Goal: Transaction & Acquisition: Obtain resource

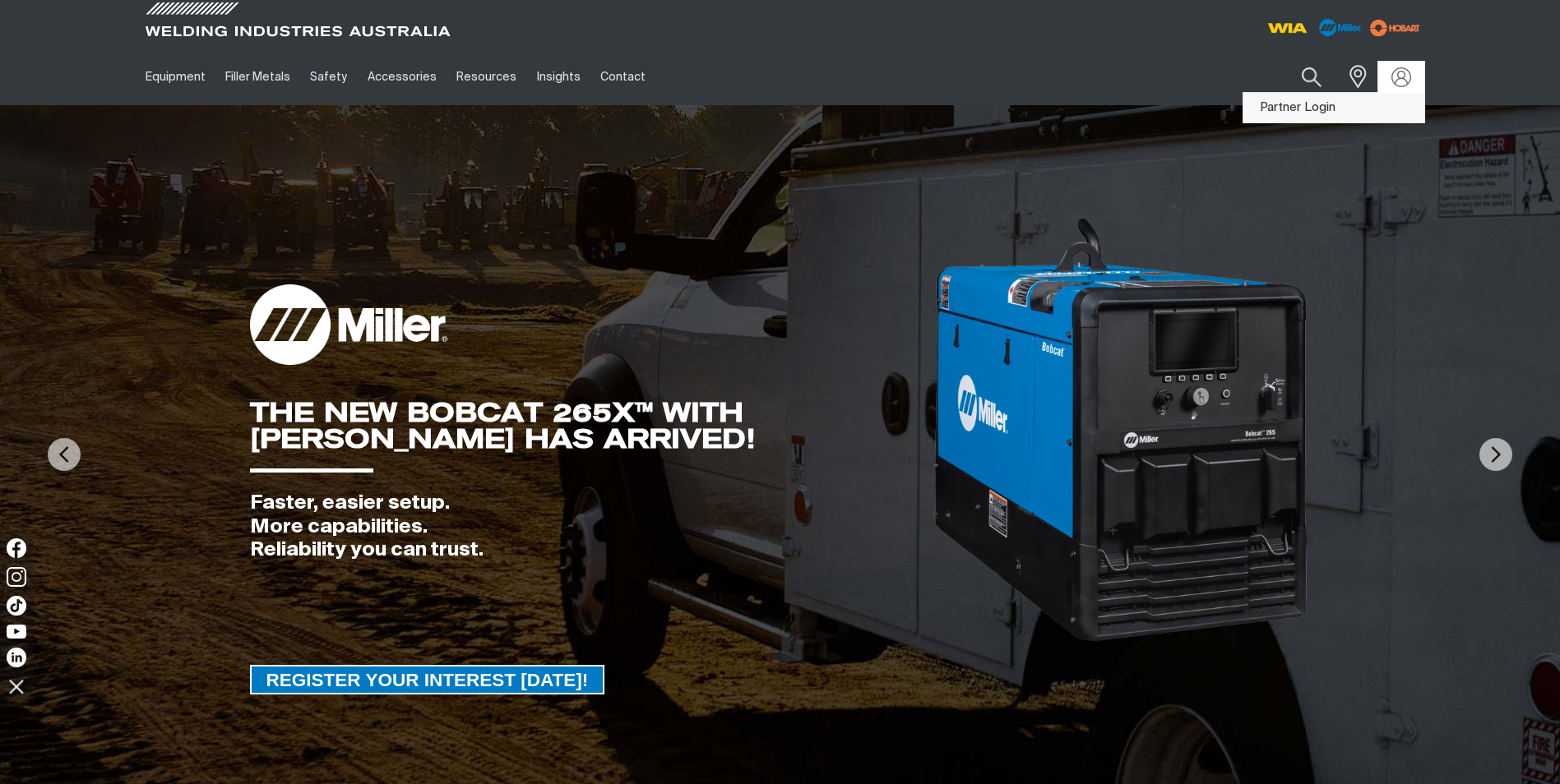
click at [1318, 114] on link "Partner Login" at bounding box center [1334, 108] width 181 height 30
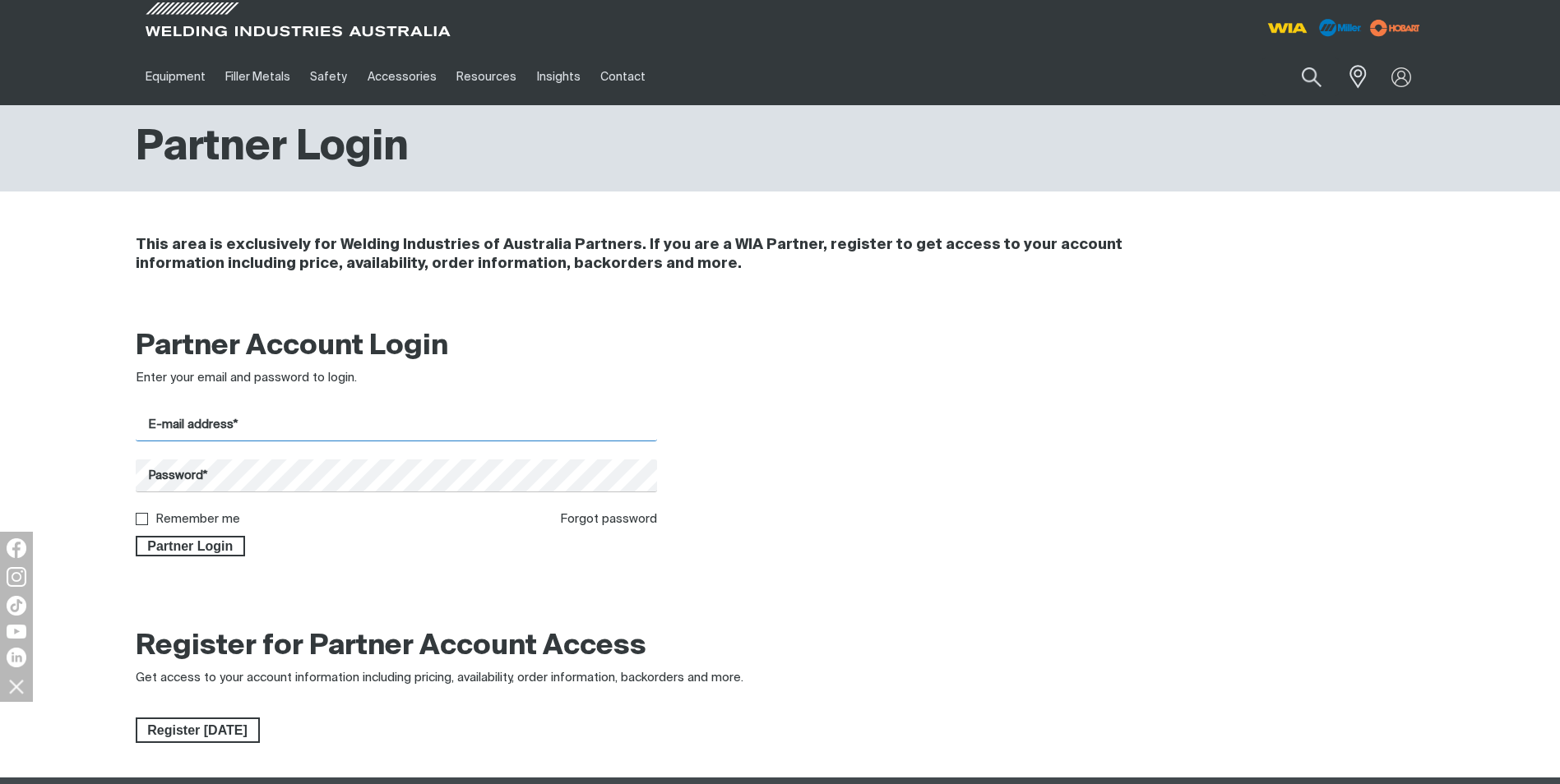
type input "[EMAIL_ADDRESS][DOMAIN_NAME]"
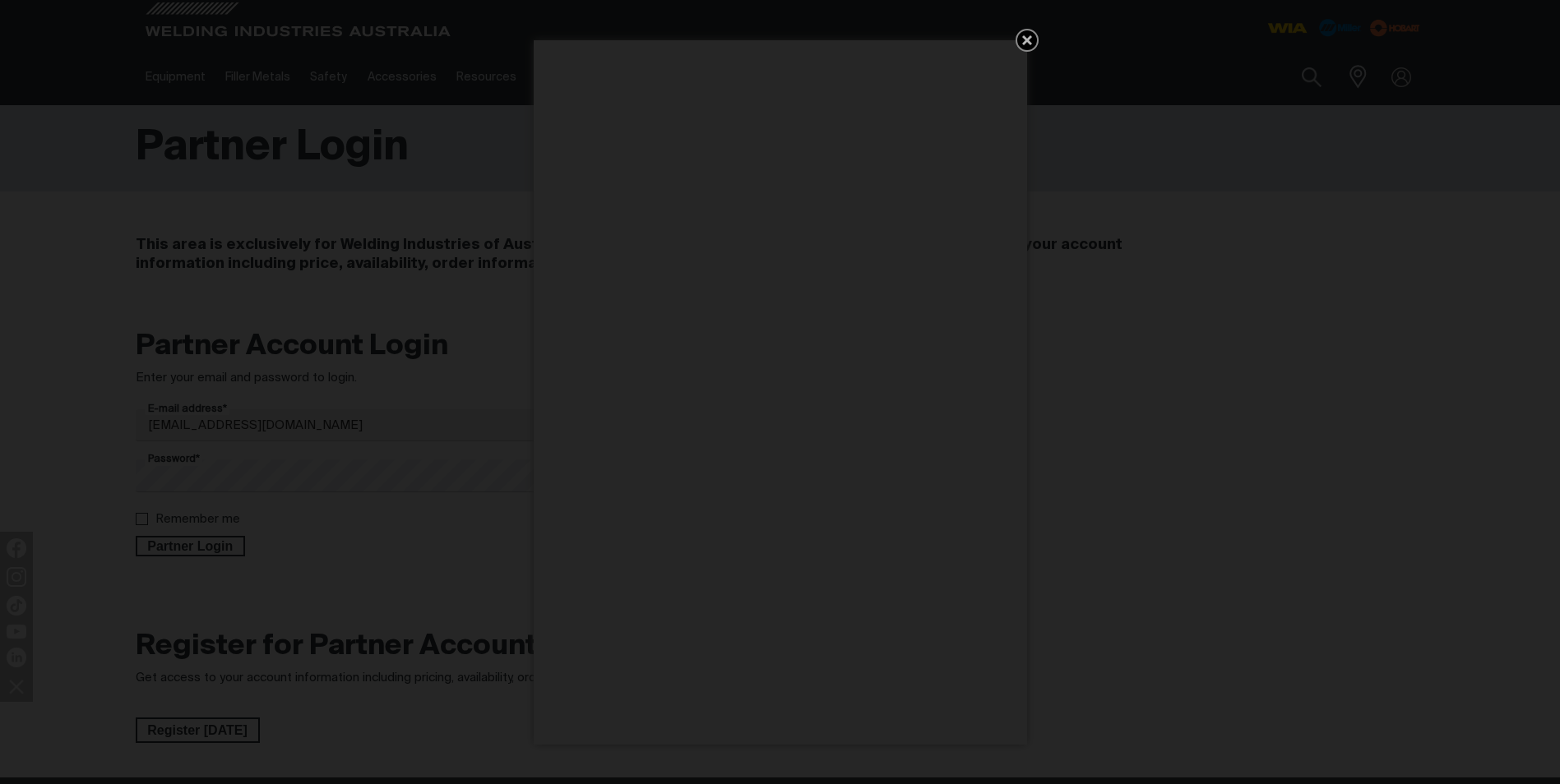
click at [199, 549] on div "Get 5 WIA Welding Guides Free!" at bounding box center [780, 392] width 1560 height 784
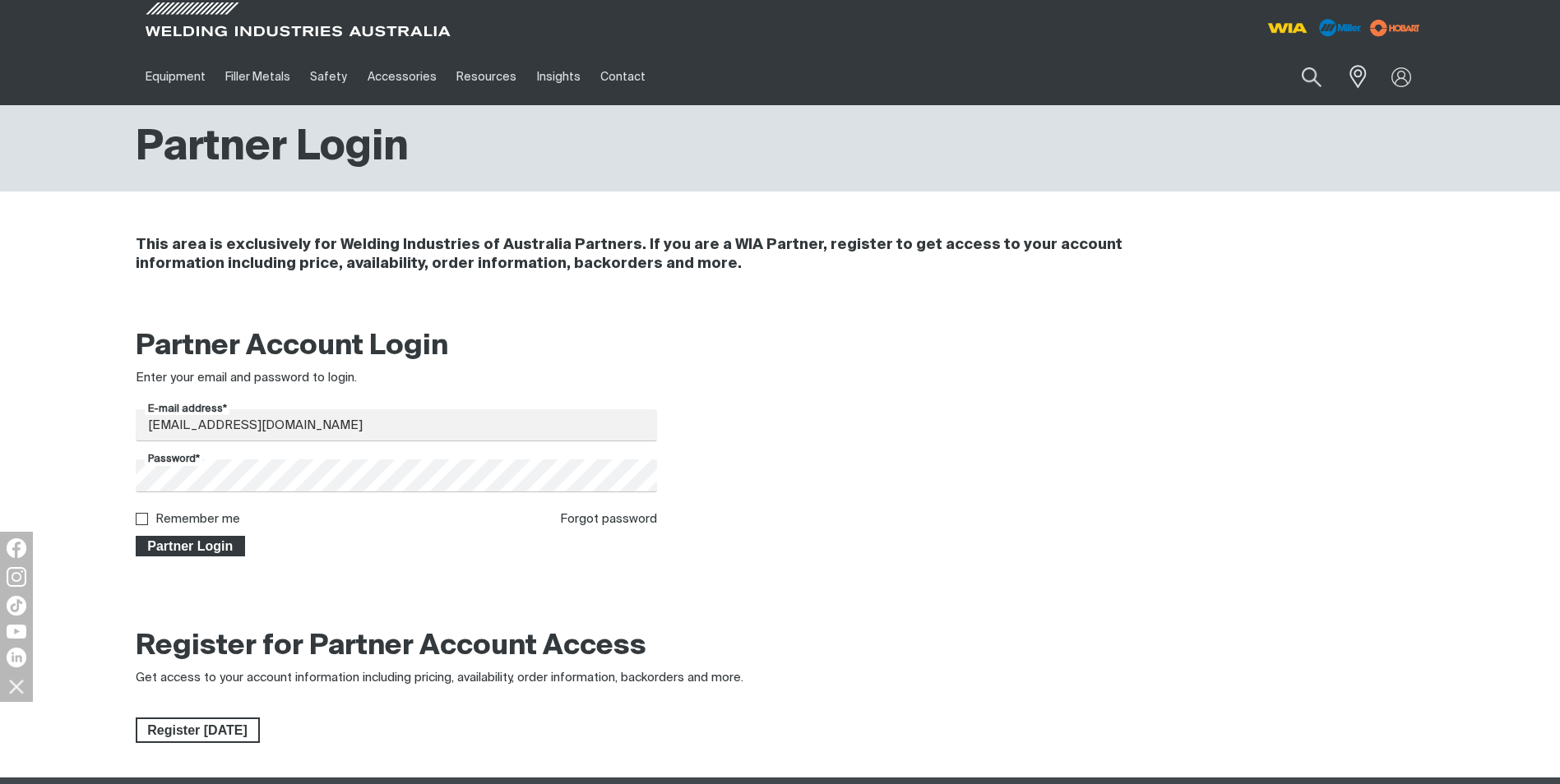
click at [192, 539] on span "Partner Login" at bounding box center [191, 547] width 107 height 22
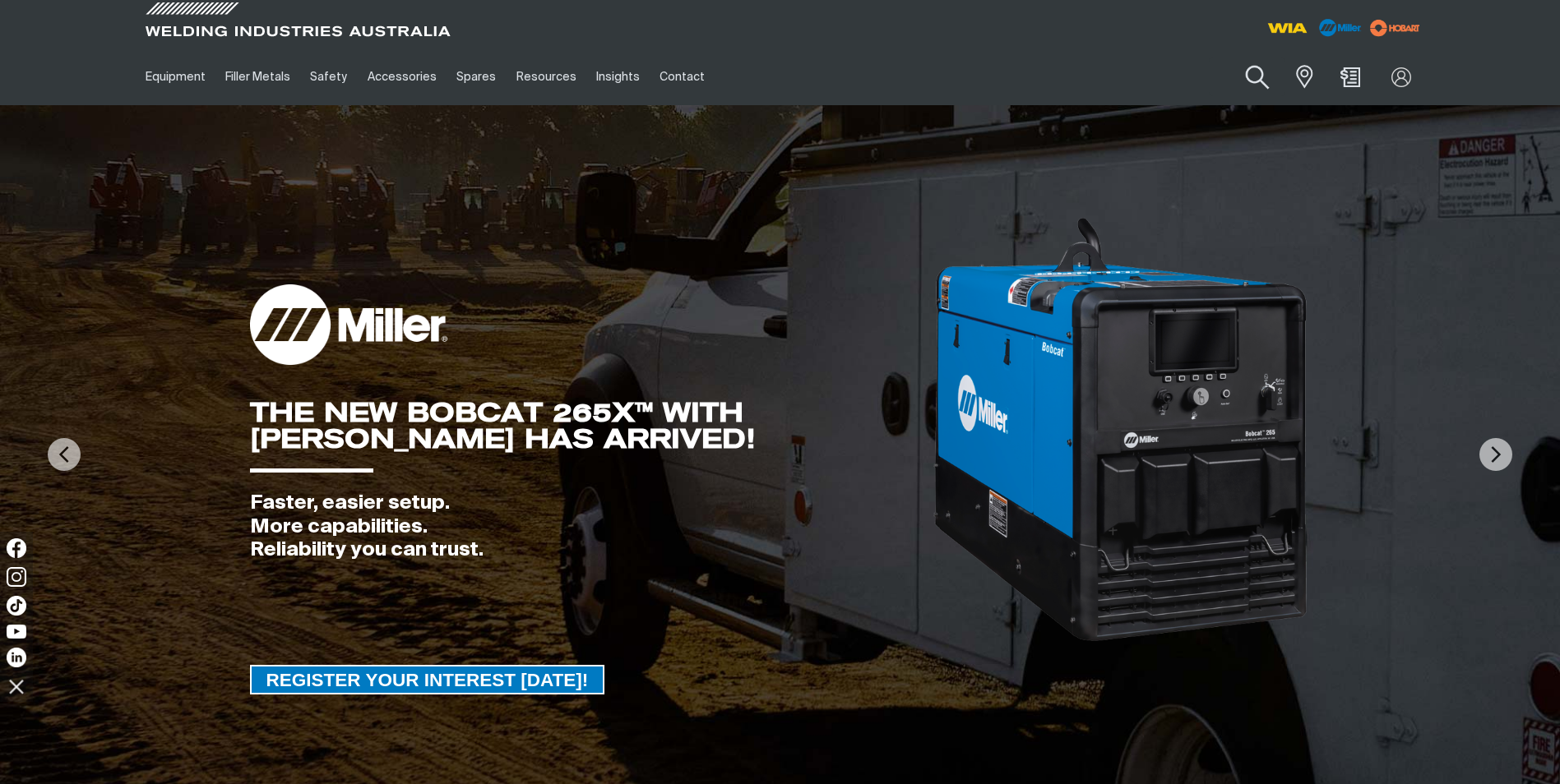
click at [1254, 76] on button "Search products" at bounding box center [1257, 78] width 66 height 47
click at [1123, 82] on input "Search" at bounding box center [1158, 77] width 254 height 37
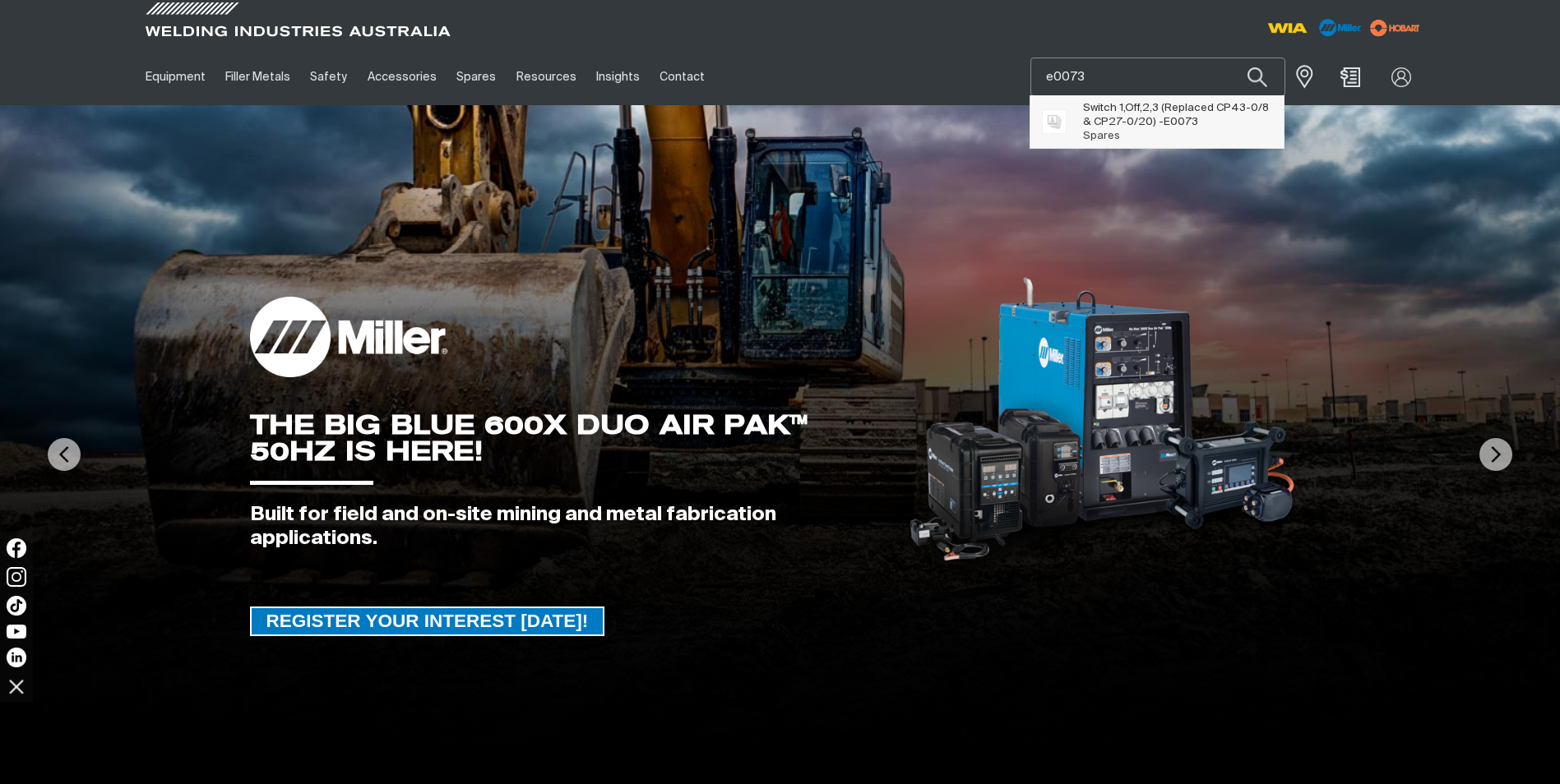
type input "e0073"
click at [1115, 123] on span "Switch 1,Off,2,3 (Replaced CP43-0/8 & CP27-0/20) - E0073" at bounding box center [1178, 115] width 188 height 28
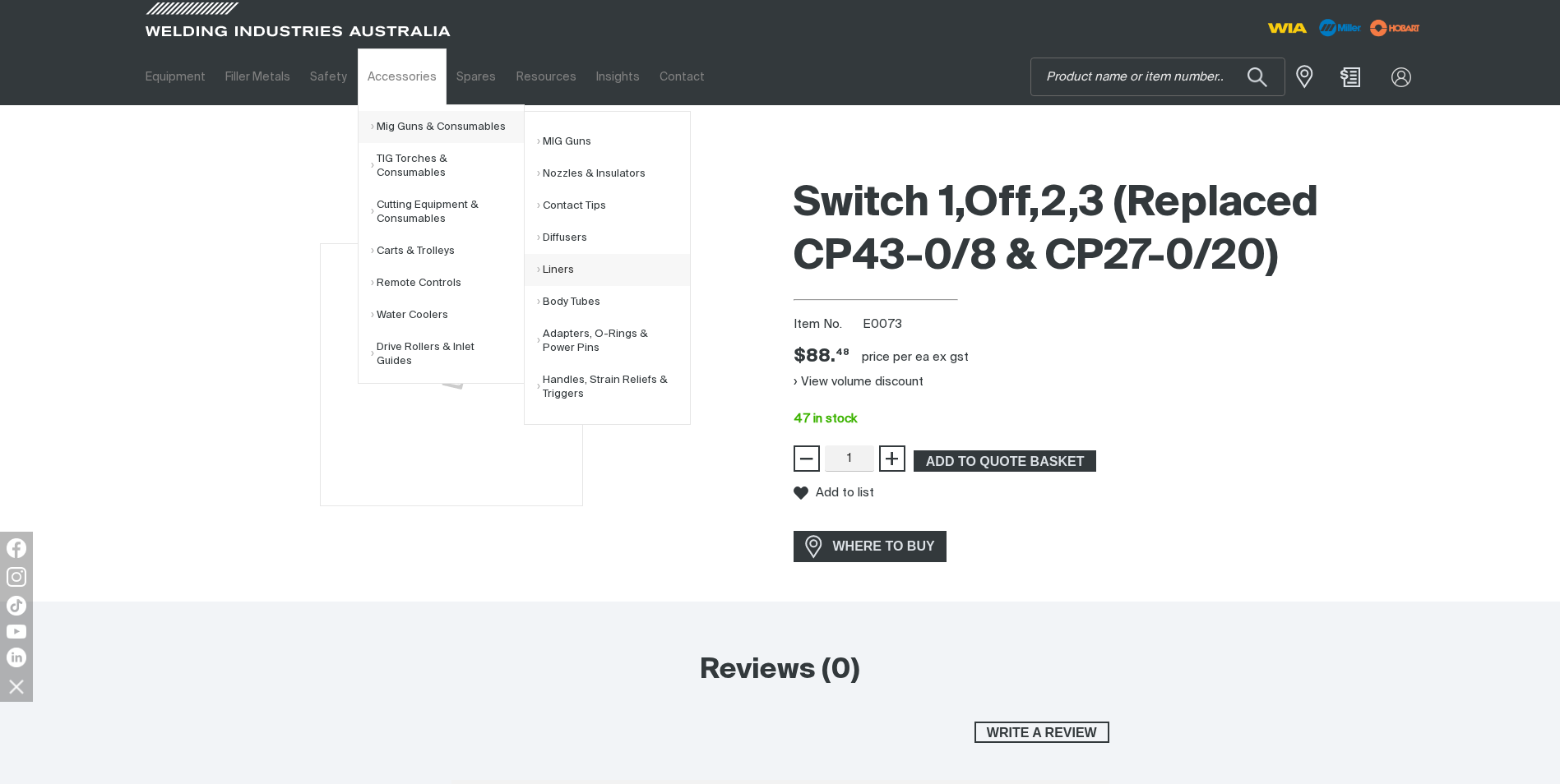
click at [555, 269] on link "Liners" at bounding box center [613, 270] width 153 height 32
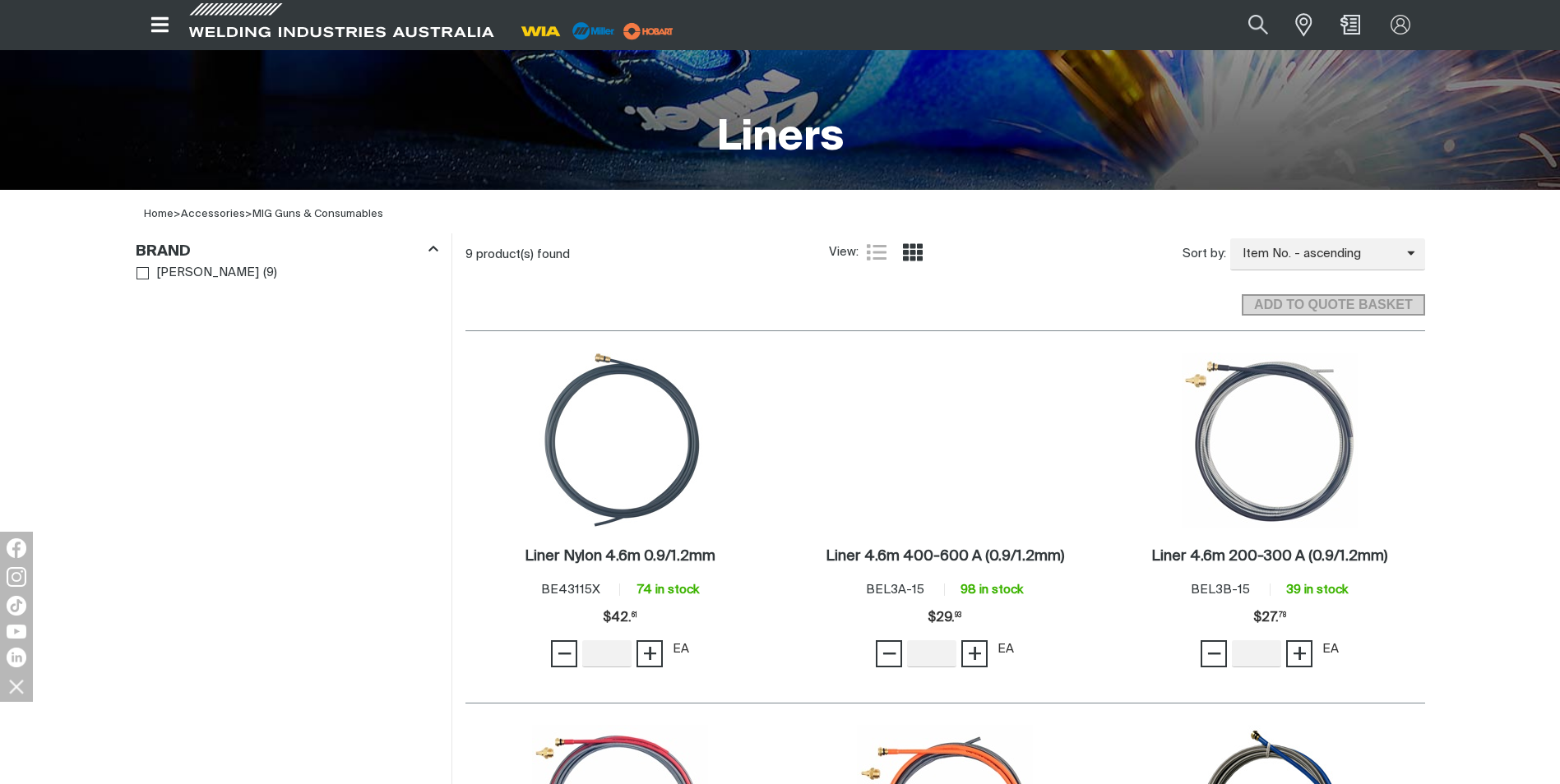
scroll to position [329, 0]
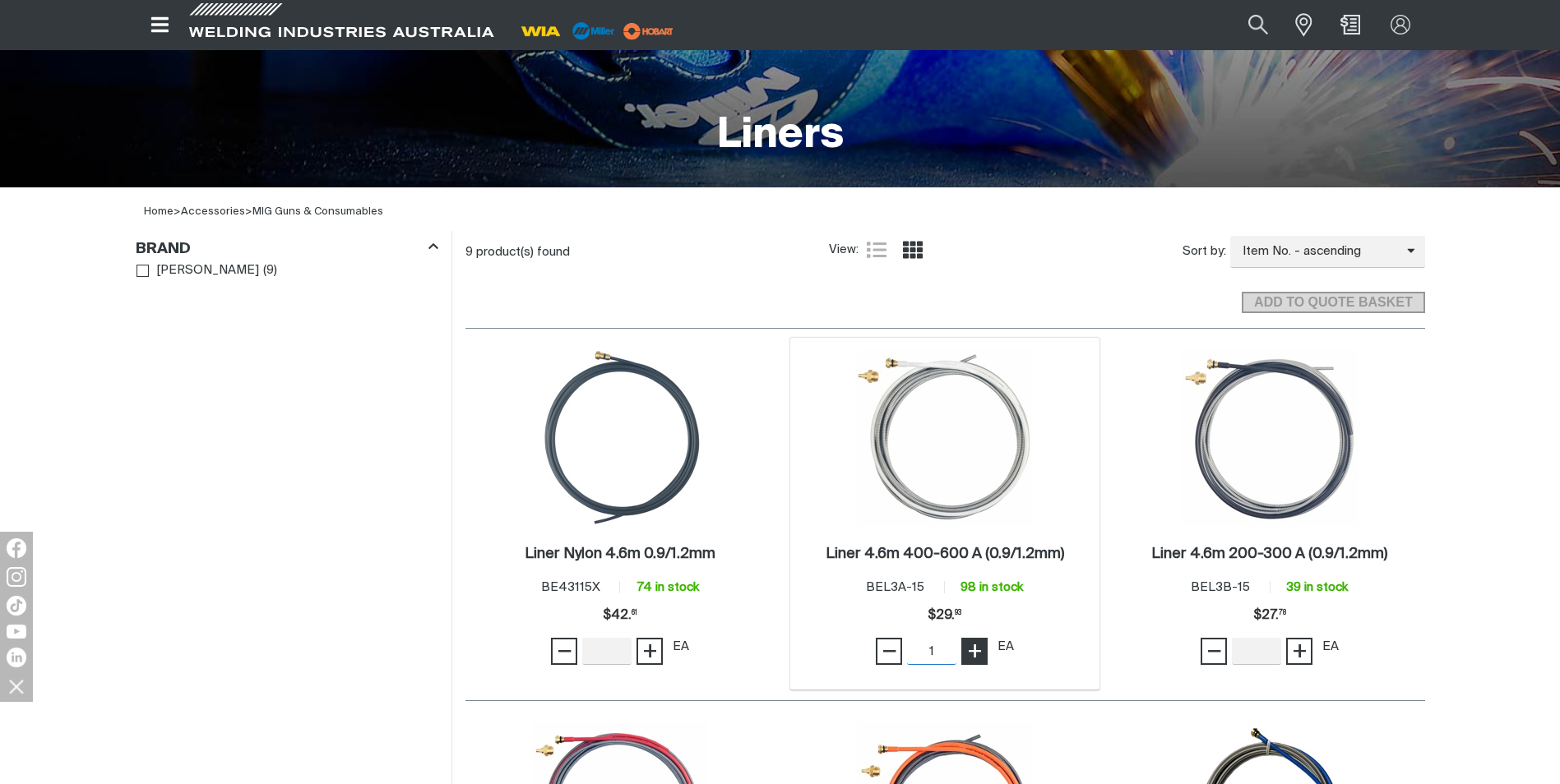
click at [973, 654] on span "+" at bounding box center [975, 651] width 16 height 28
type input "5"
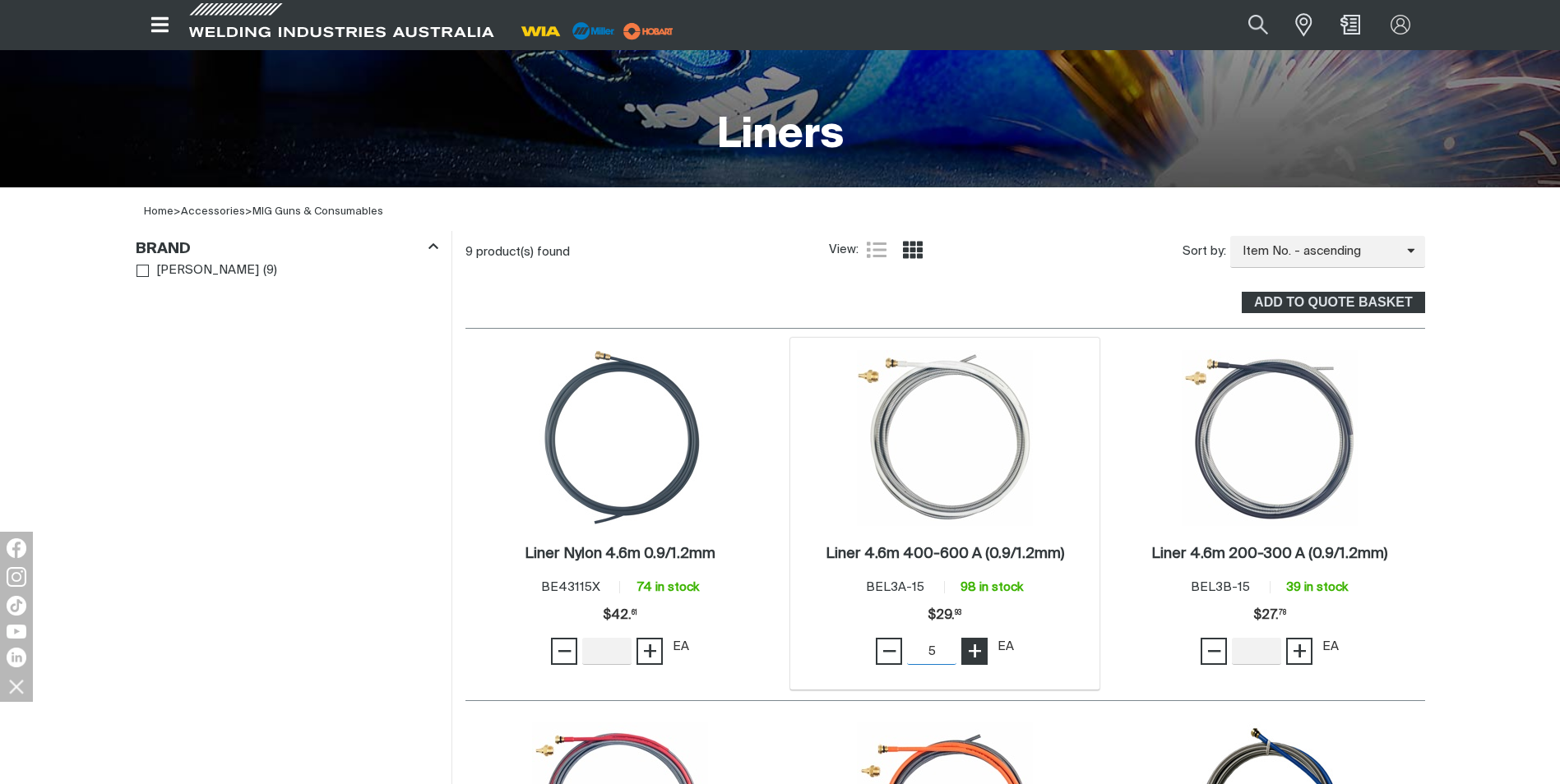
click at [973, 654] on span "+" at bounding box center [975, 651] width 16 height 28
click at [1295, 296] on span "ADD TO QUOTE BASKET" at bounding box center [1333, 302] width 179 height 22
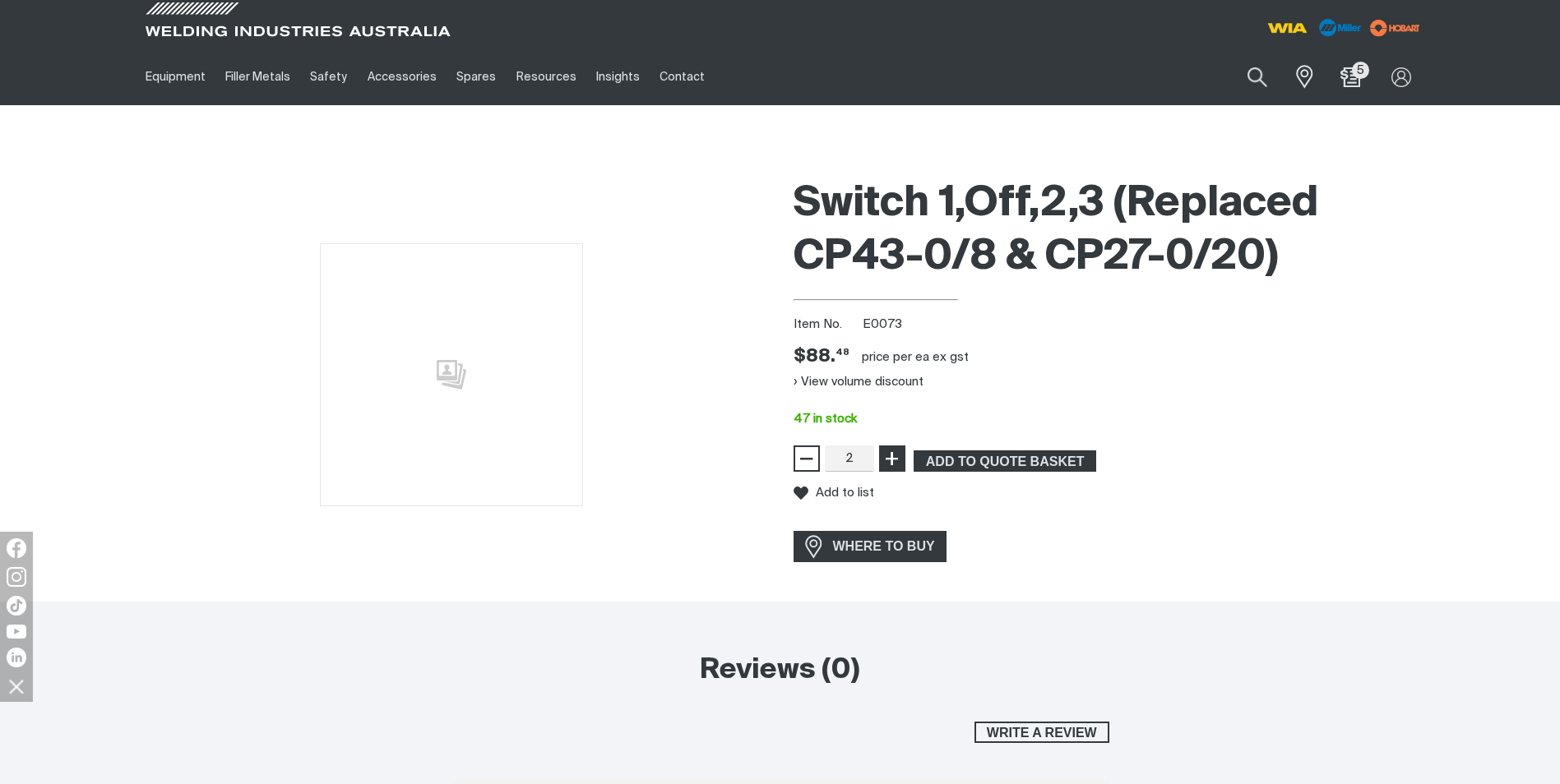
click at [890, 455] on span "+" at bounding box center [892, 459] width 16 height 28
type input "3"
click at [890, 455] on span "+" at bounding box center [892, 459] width 16 height 28
click at [975, 467] on span "ADD TO QUOTE BASKET" at bounding box center [1005, 461] width 179 height 22
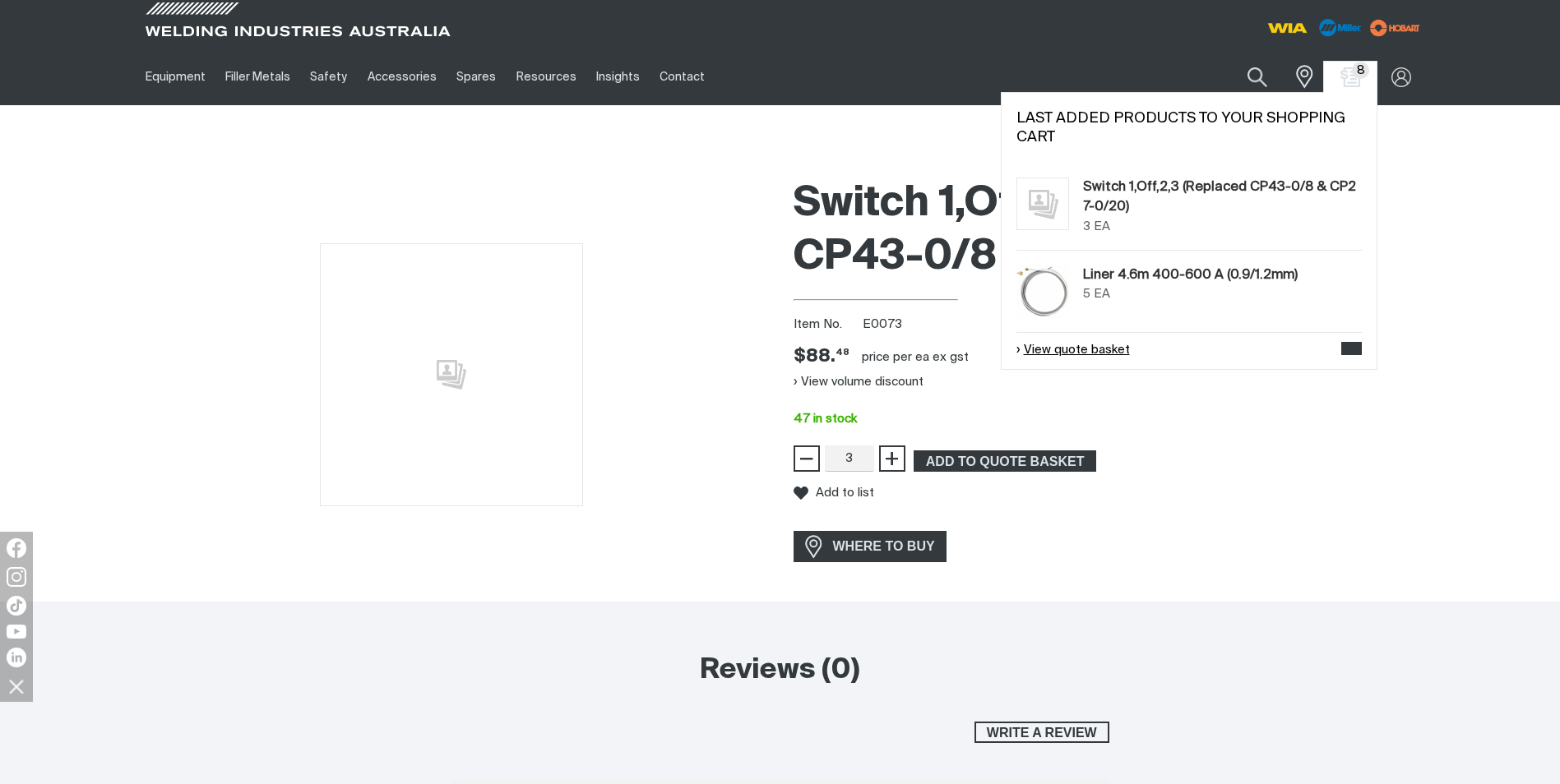
click at [1100, 346] on link "View quote basket" at bounding box center [1073, 351] width 114 height 19
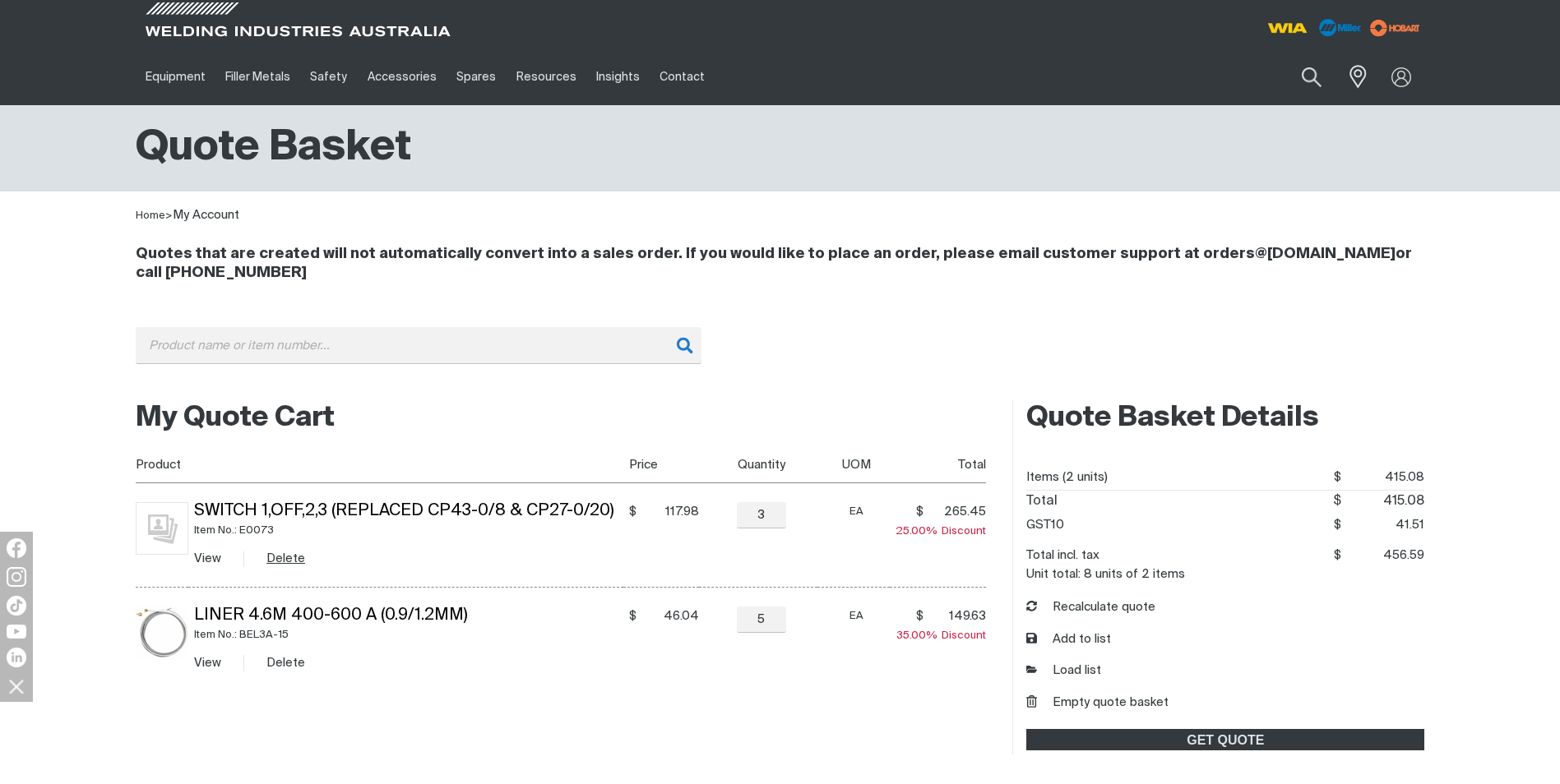
click at [279, 563] on button "Delete" at bounding box center [286, 559] width 39 height 19
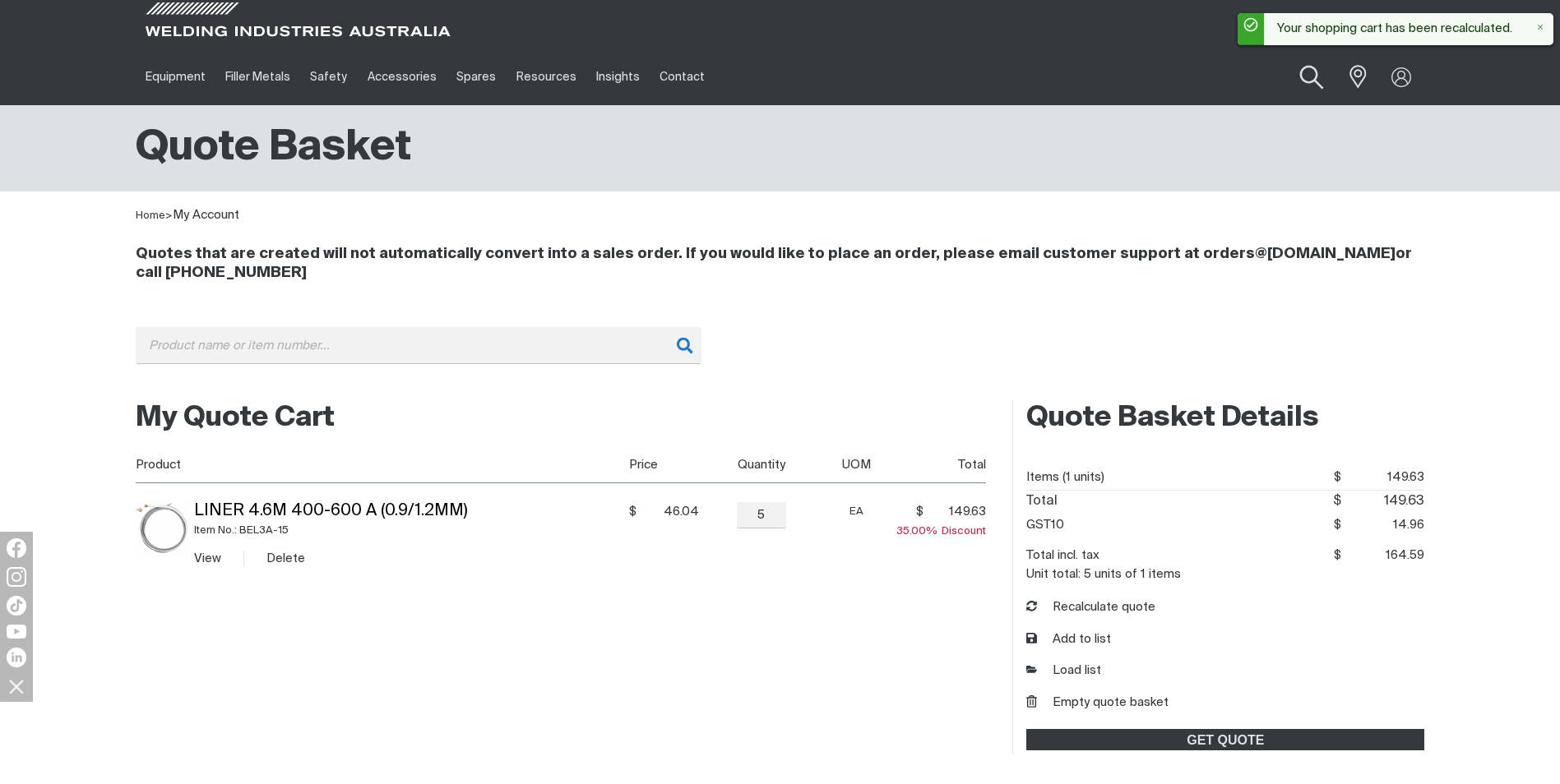
click at [1307, 76] on button "Search products" at bounding box center [1311, 78] width 66 height 47
click at [1136, 65] on input "Search" at bounding box center [1211, 77] width 254 height 37
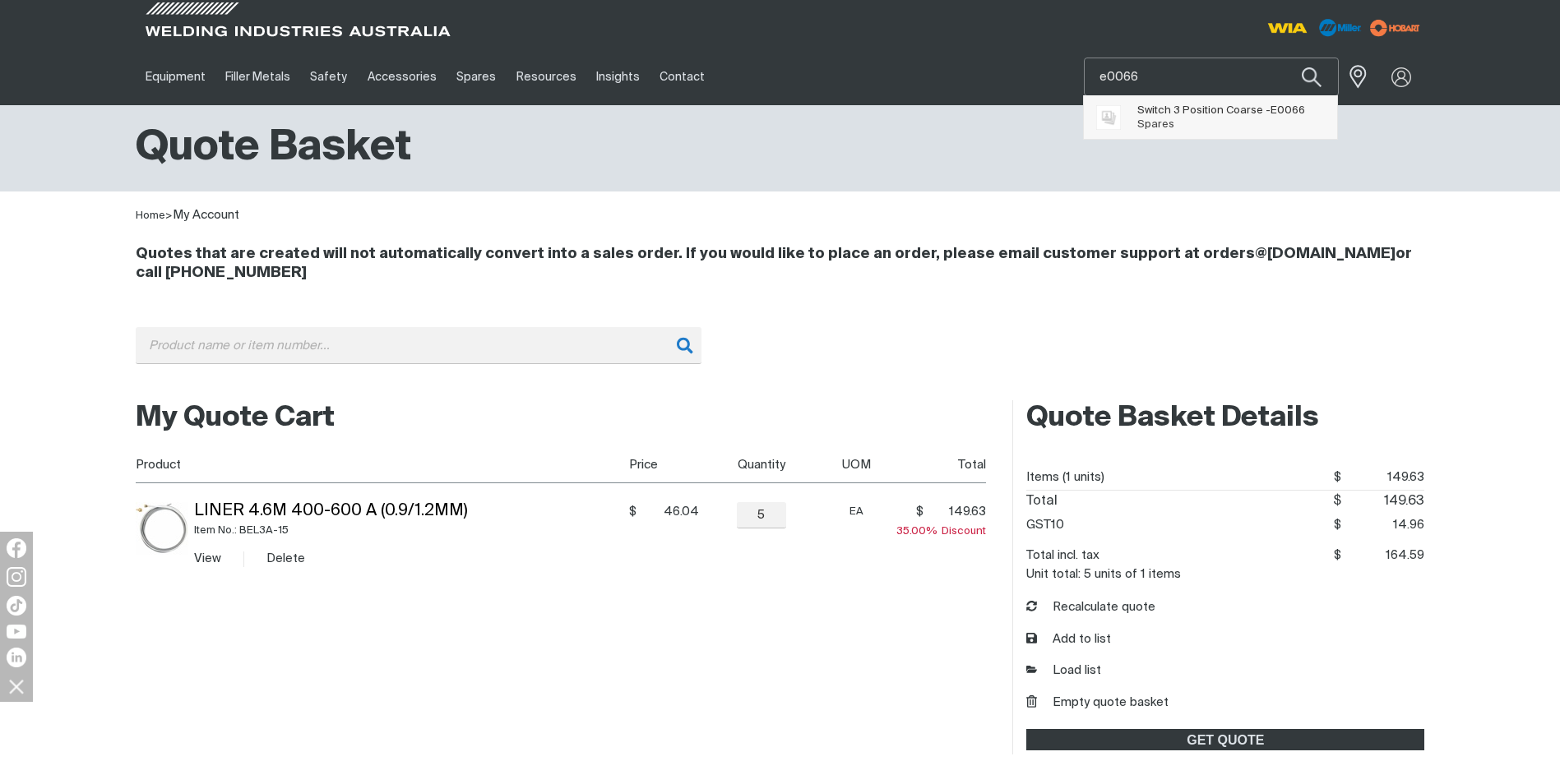
type input "e0066"
click at [1228, 112] on span "Switch 3 Position Coarse - E0066" at bounding box center [1221, 110] width 167 height 14
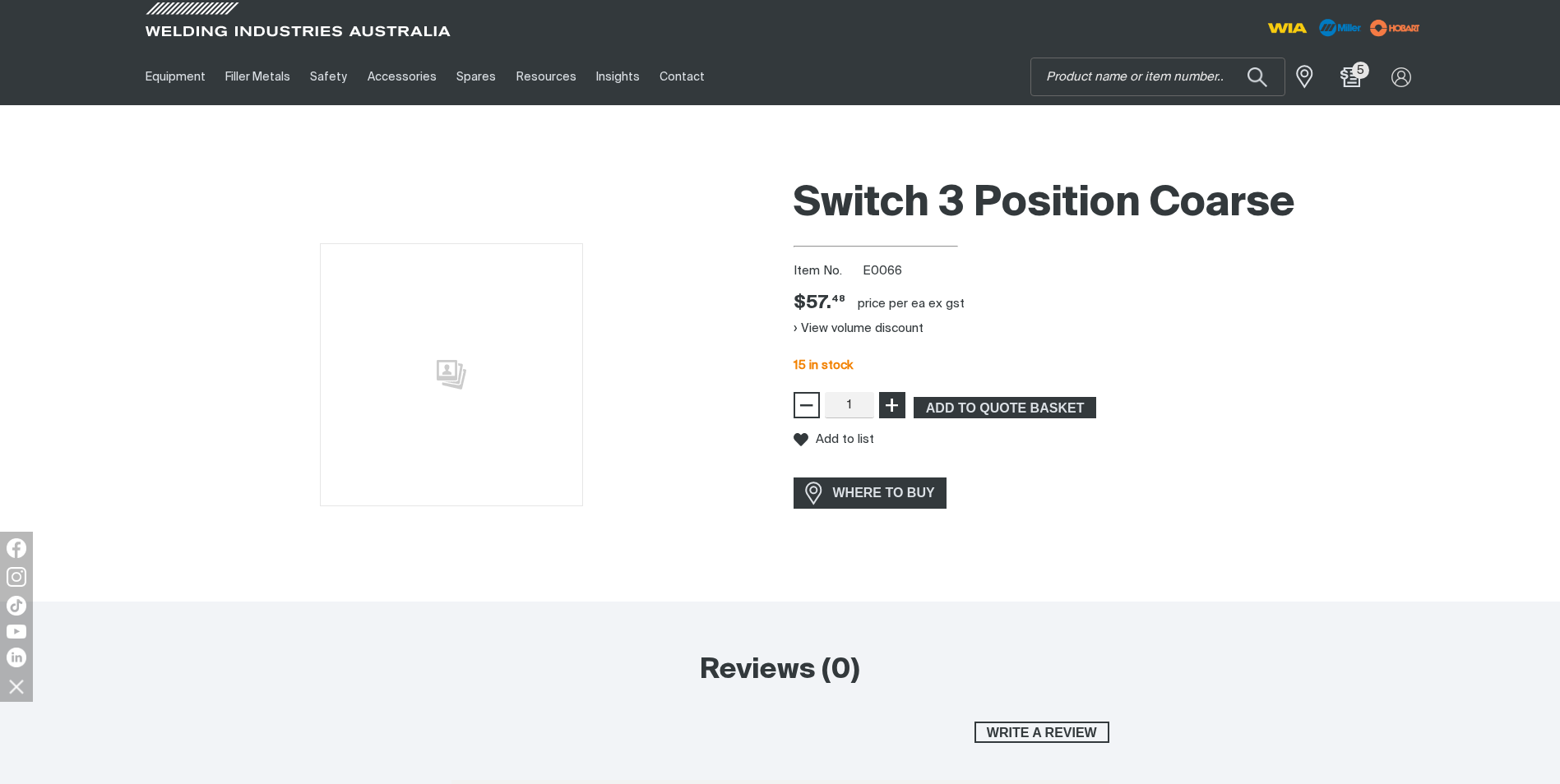
type input "2"
click at [893, 404] on span "+" at bounding box center [892, 405] width 16 height 28
click at [991, 406] on span "ADD TO QUOTE BASKET" at bounding box center [1005, 407] width 179 height 22
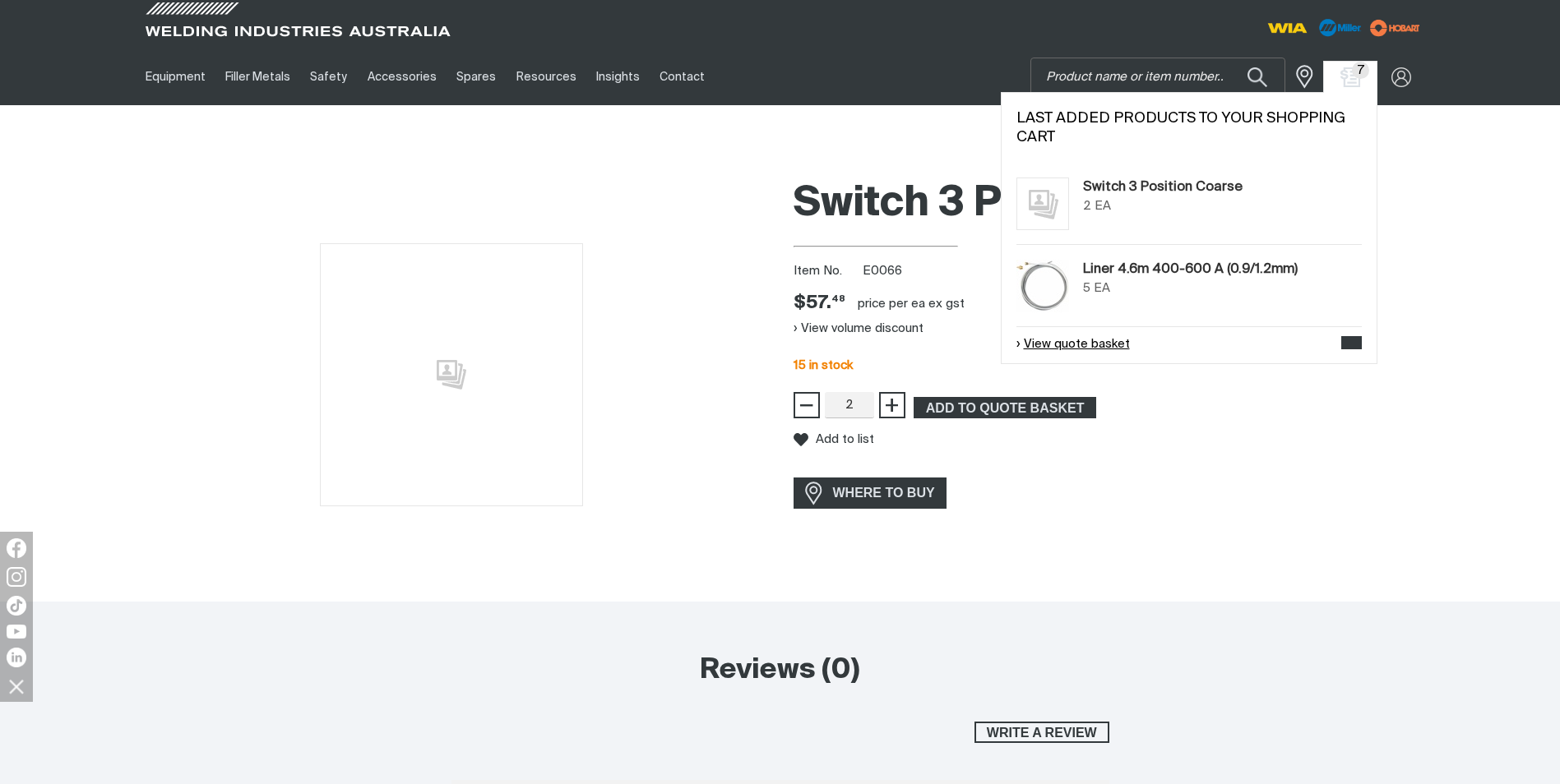
click at [1076, 342] on link "View quote basket" at bounding box center [1073, 345] width 114 height 19
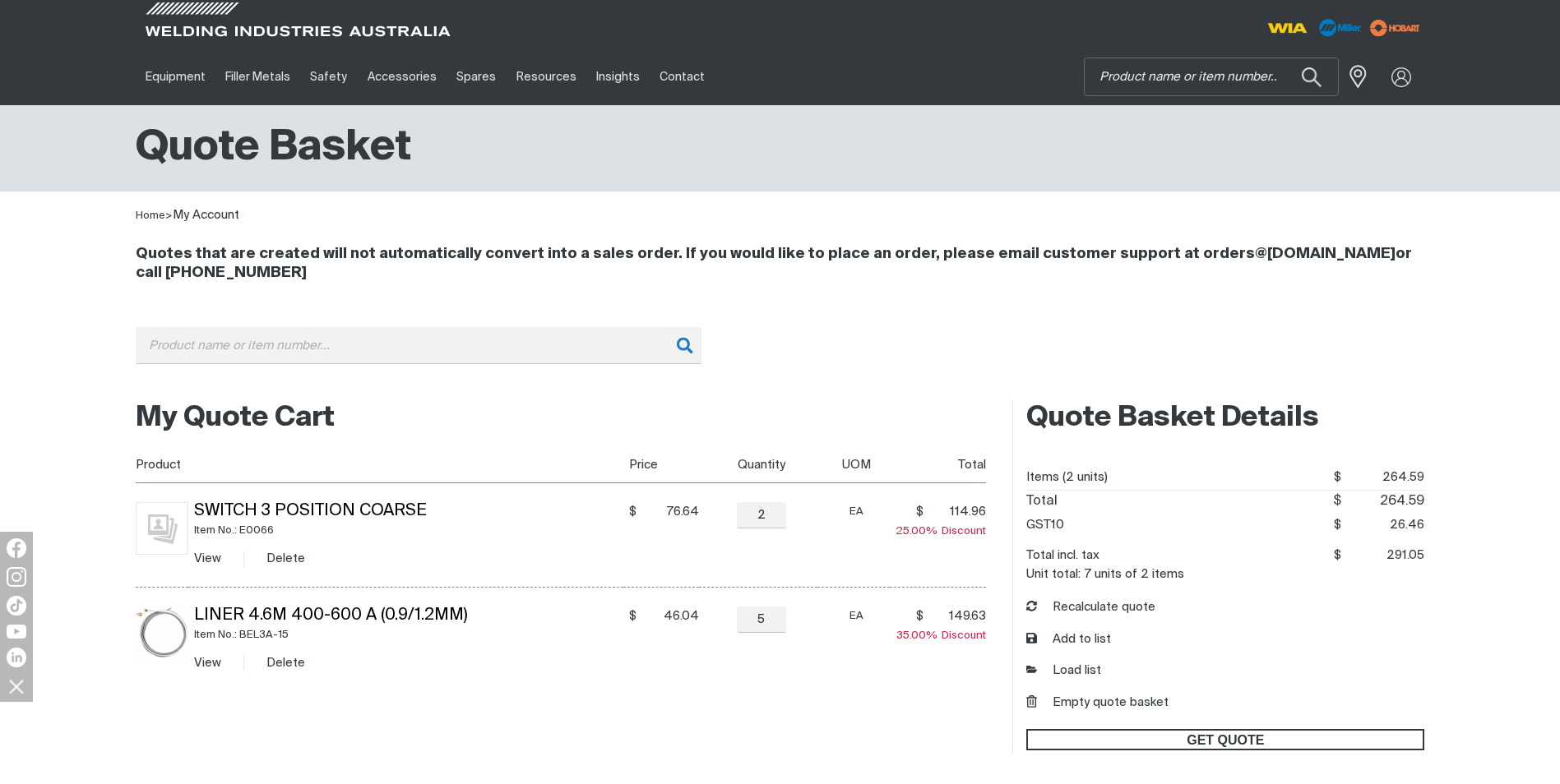
click at [1184, 738] on span "GET QUOTE" at bounding box center [1226, 740] width 395 height 22
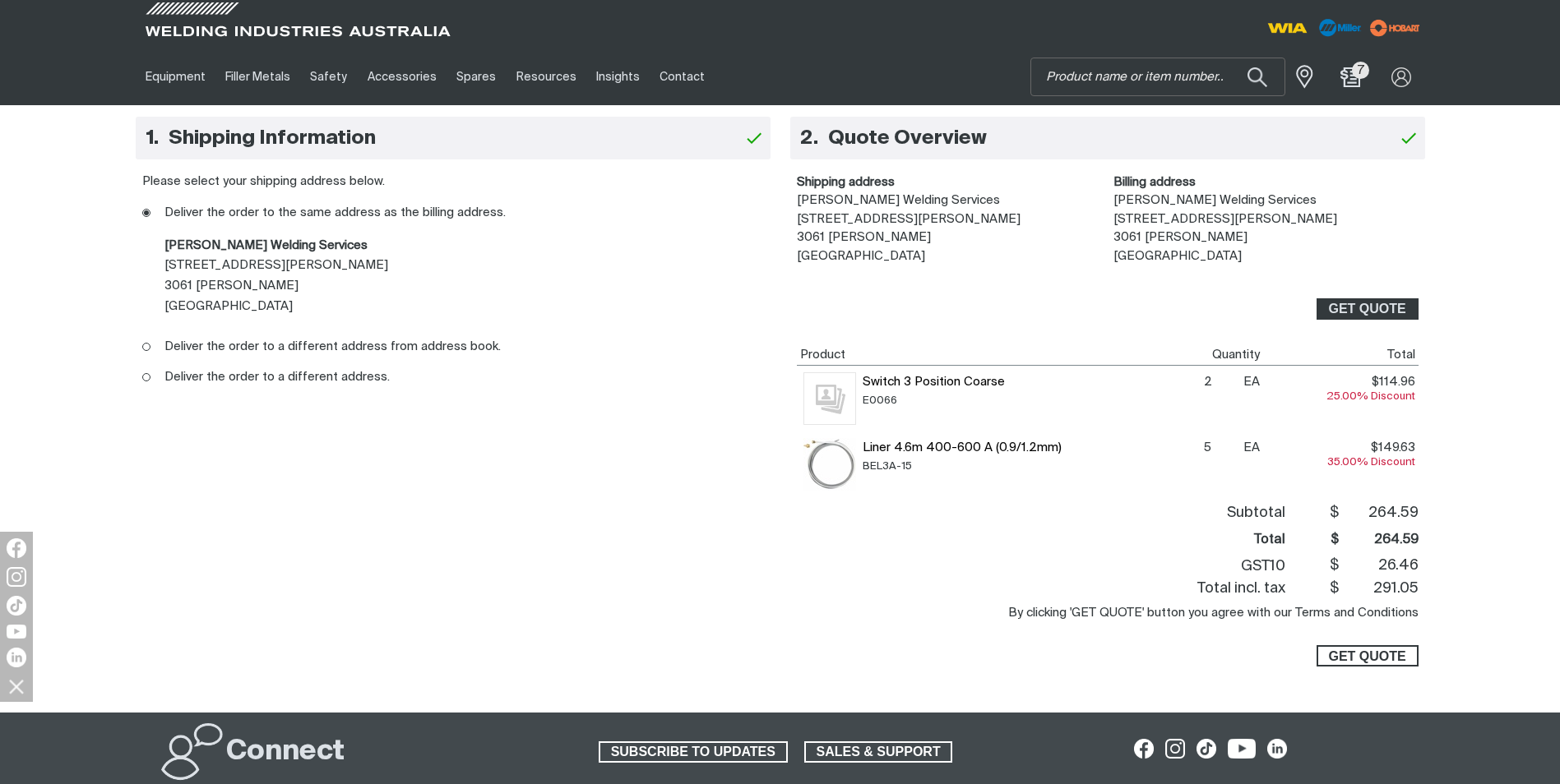
click at [1368, 649] on span "GET QUOTE" at bounding box center [1368, 655] width 78 height 22
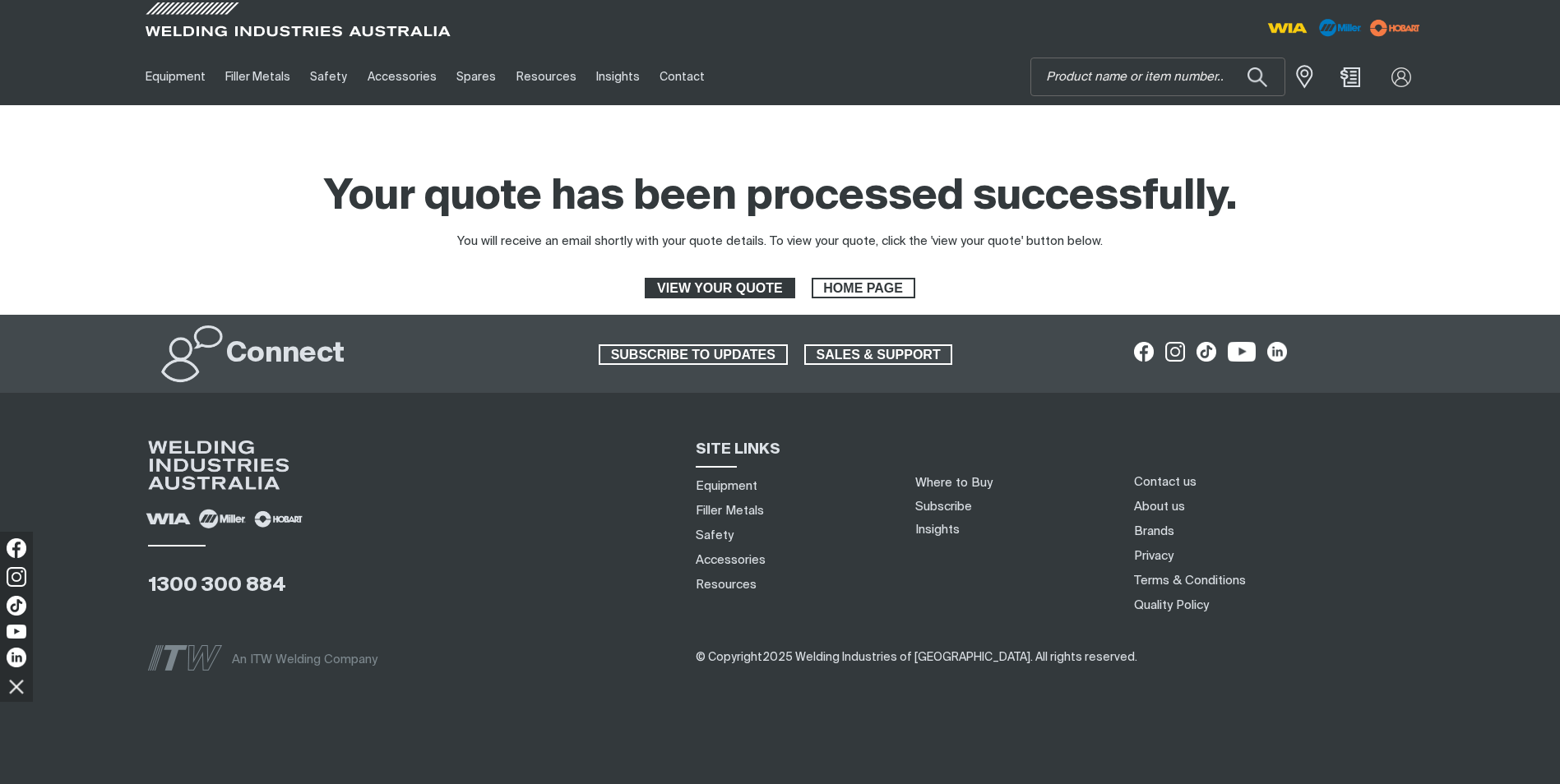
click at [705, 287] on span "VIEW YOUR QUOTE" at bounding box center [720, 288] width 147 height 22
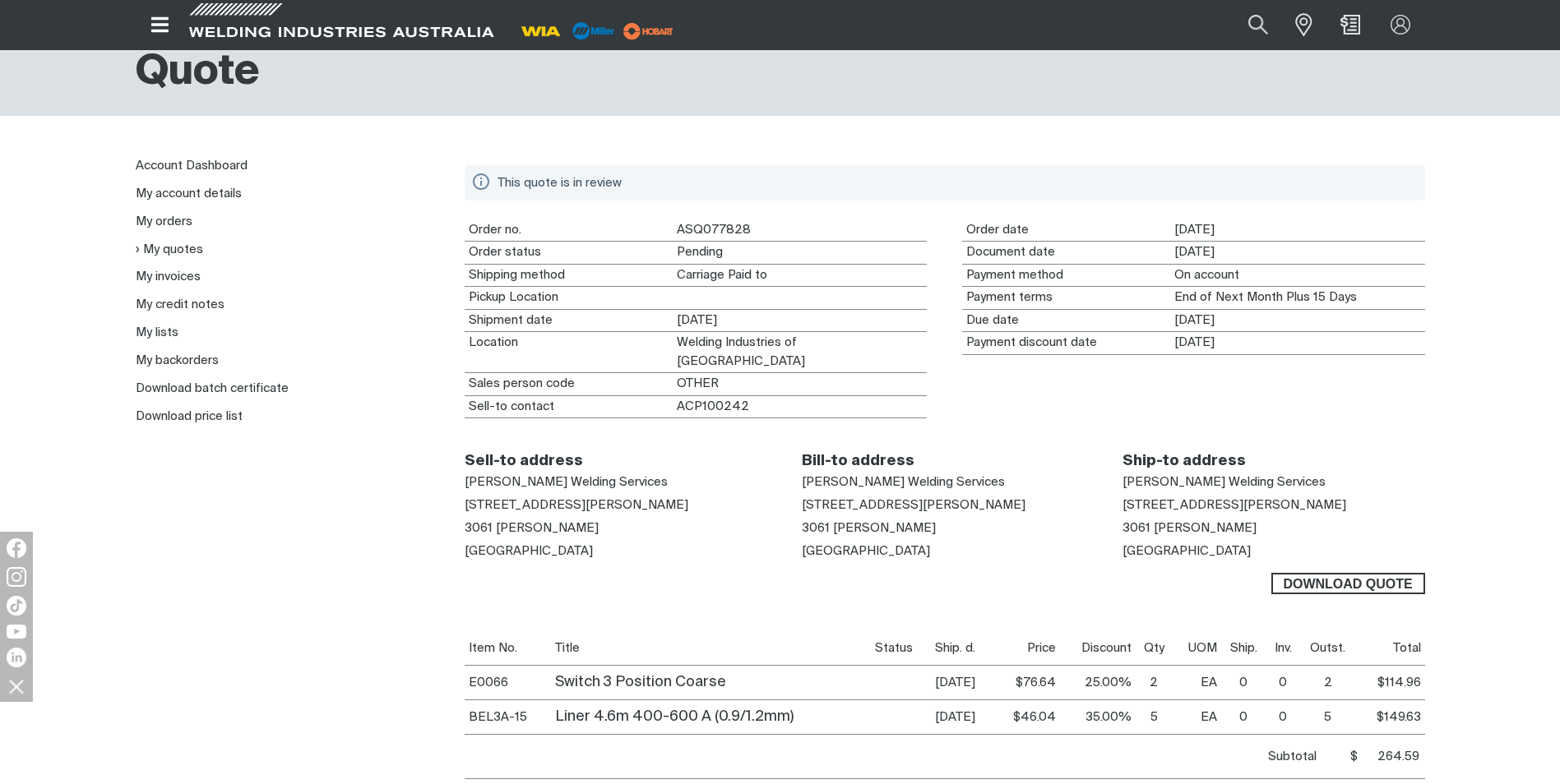
scroll to position [82, 0]
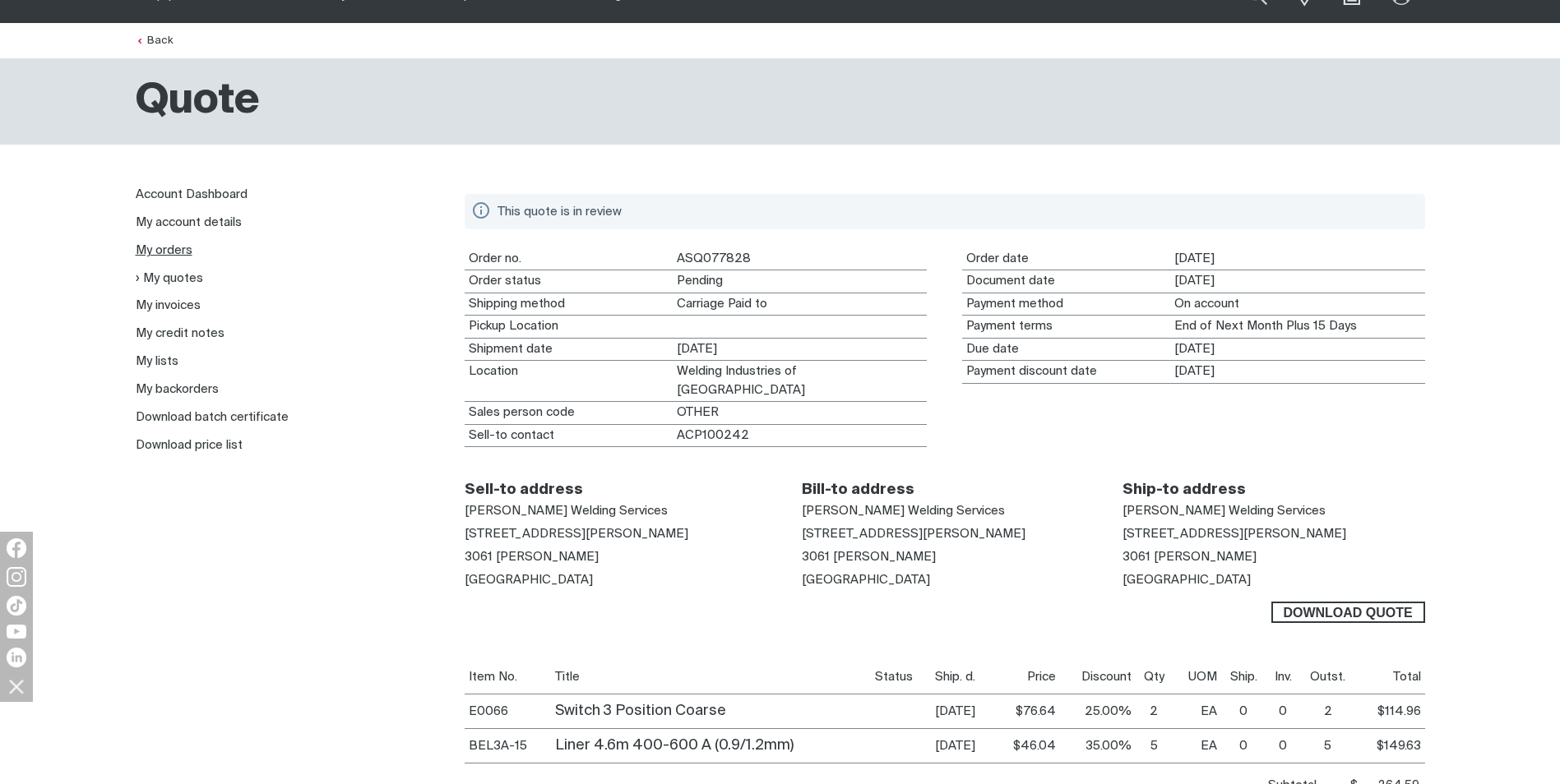
click at [173, 252] on link "My orders" at bounding box center [164, 250] width 57 height 12
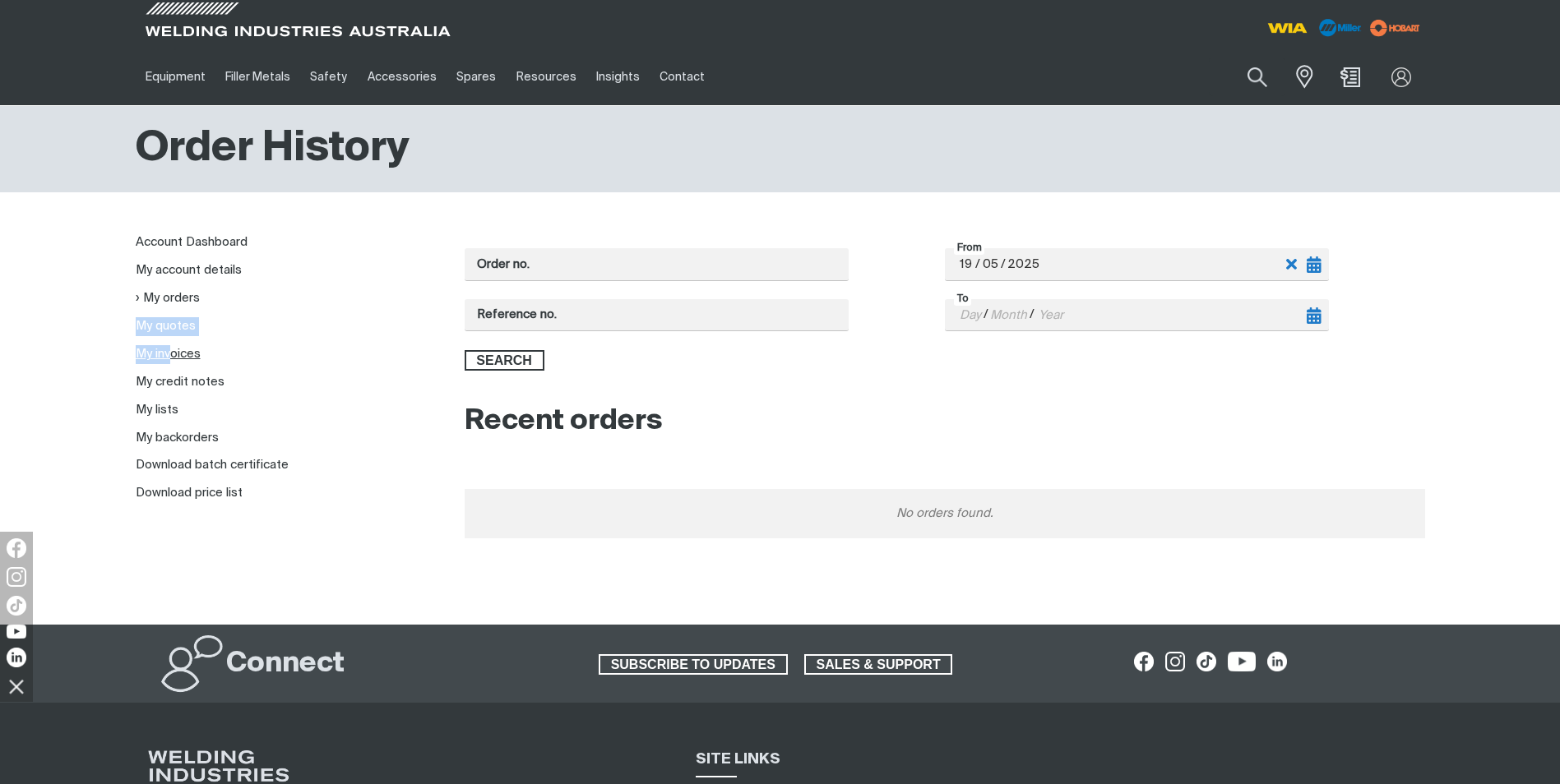
click at [173, 347] on ul "Account Dashboard My account details My orders My quotes My invoices My credit …" at bounding box center [286, 368] width 303 height 279
drag, startPoint x: 173, startPoint y: 347, endPoint x: 351, endPoint y: 339, distance: 178.2
click at [352, 339] on ul "Account Dashboard My account details My orders My quotes My invoices My credit …" at bounding box center [286, 368] width 303 height 279
click at [180, 325] on link "My quotes" at bounding box center [166, 326] width 60 height 12
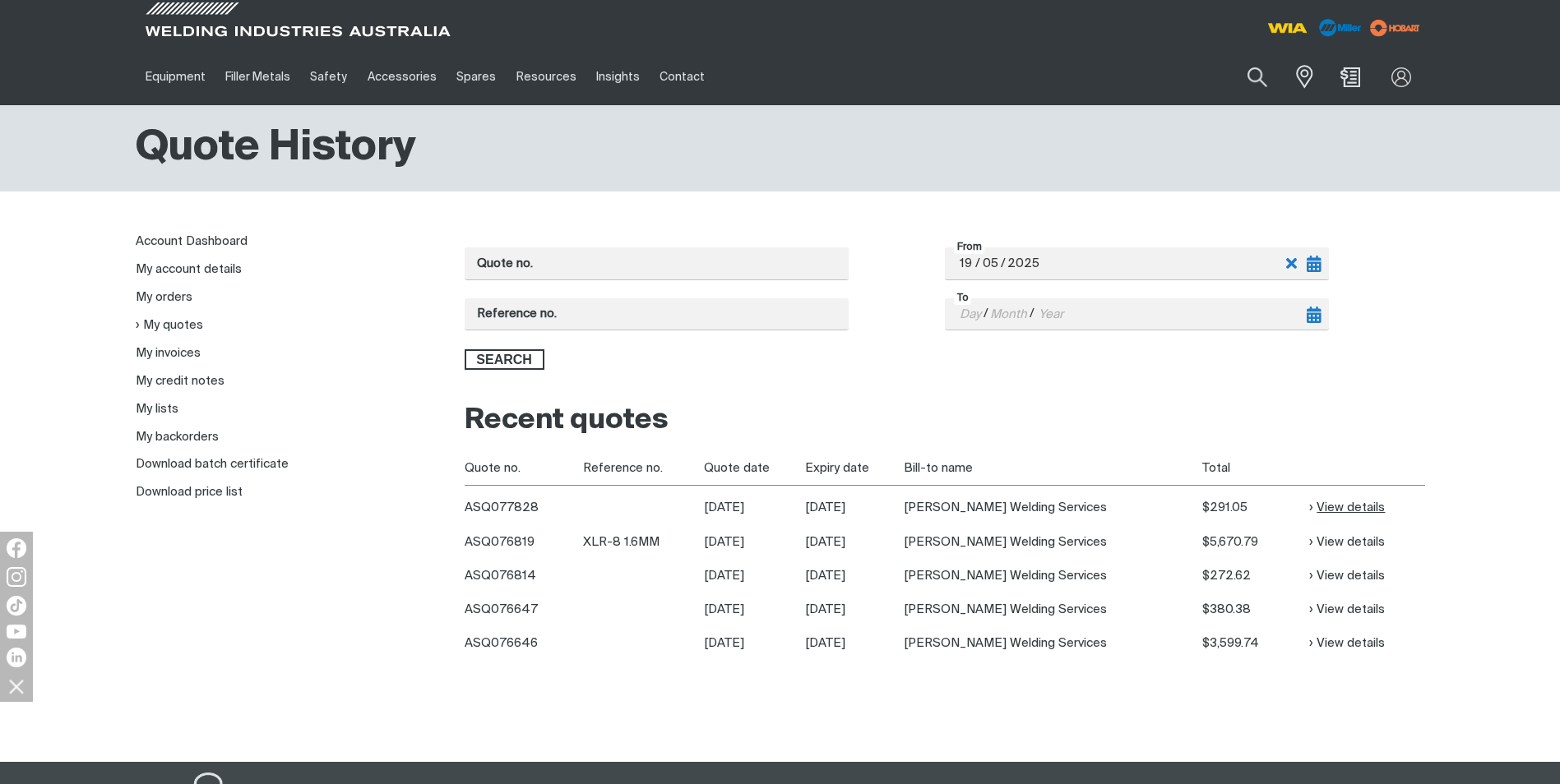
click at [1349, 502] on link "View details" at bounding box center [1348, 508] width 76 height 19
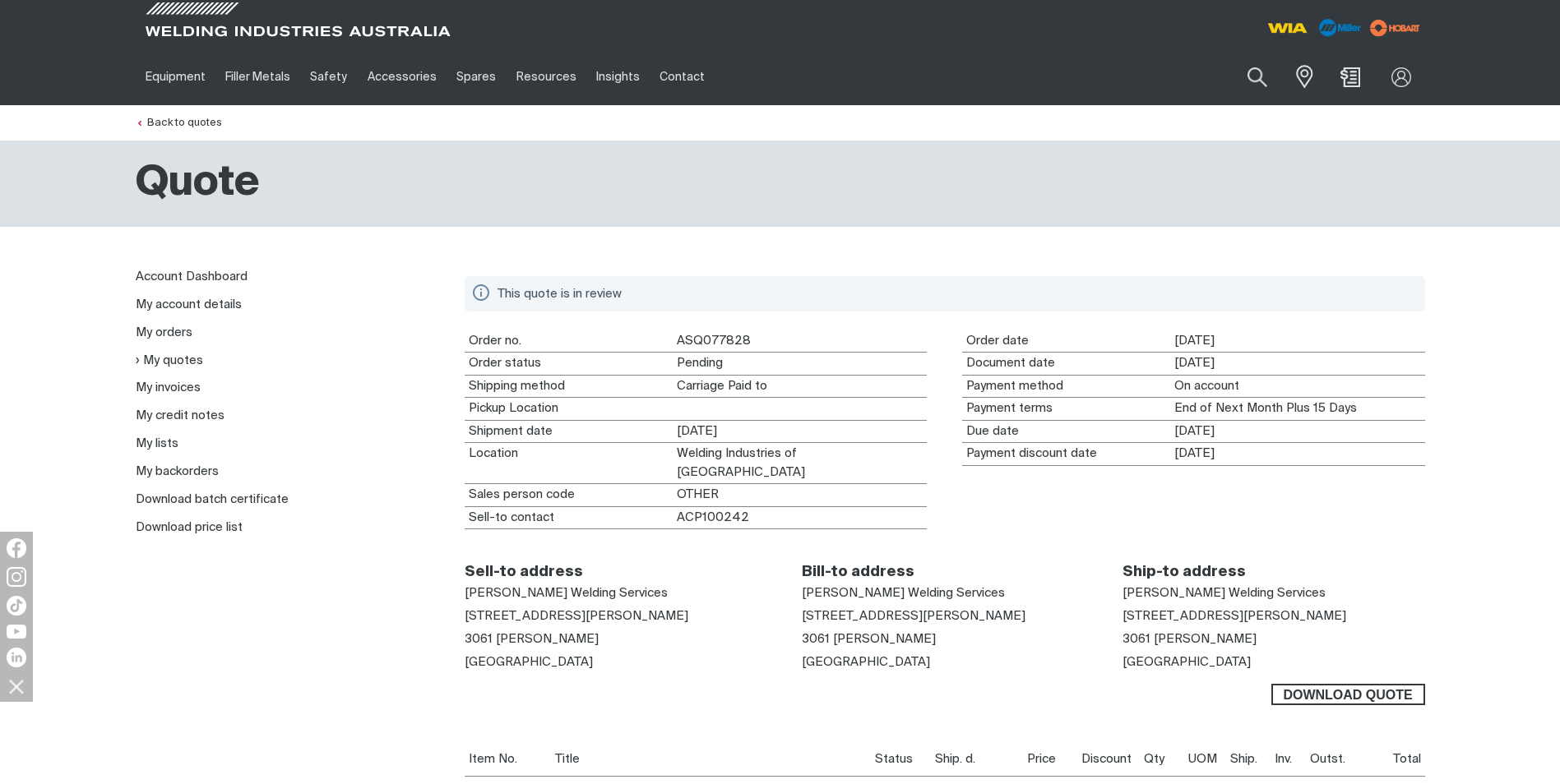
click at [204, 293] on ul "Account Dashboard My account details My orders My quotes My invoices My credit …" at bounding box center [286, 402] width 303 height 279
click at [193, 304] on link "My account details" at bounding box center [188, 304] width 106 height 12
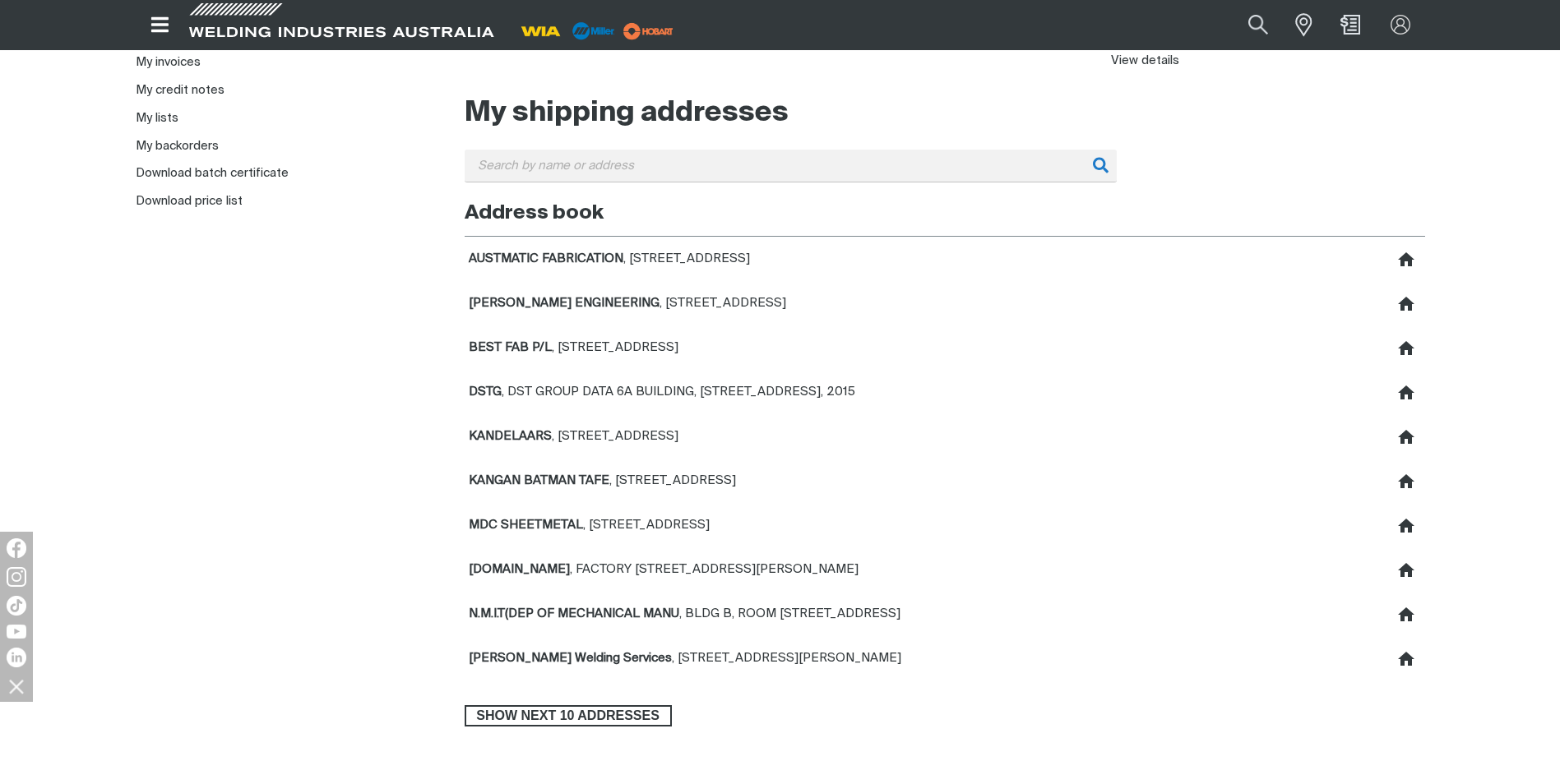
scroll to position [329, 0]
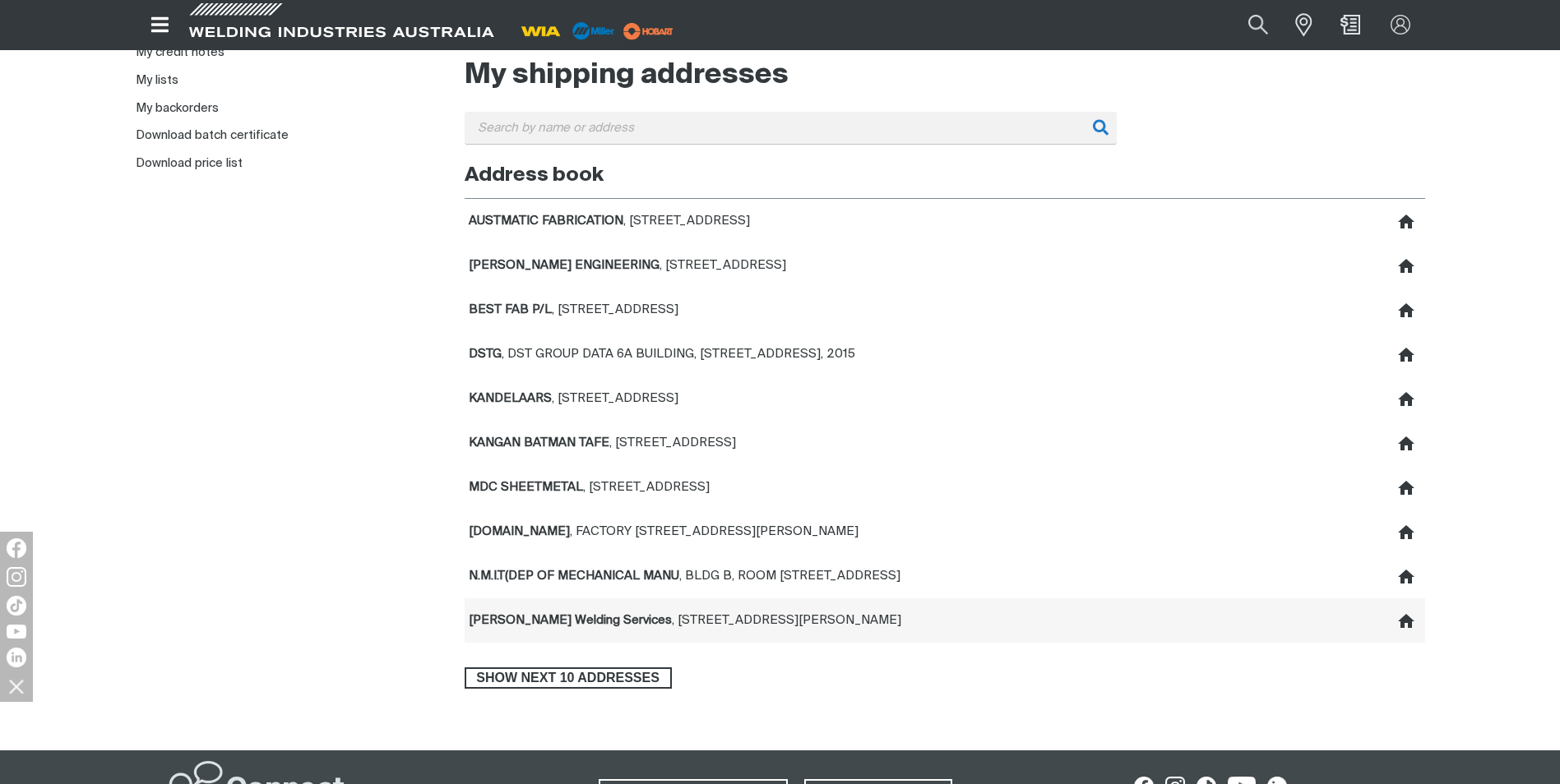
click at [585, 623] on span "[PERSON_NAME] Welding Services" at bounding box center [569, 620] width 203 height 12
click at [1409, 621] on icon at bounding box center [1406, 621] width 16 height 14
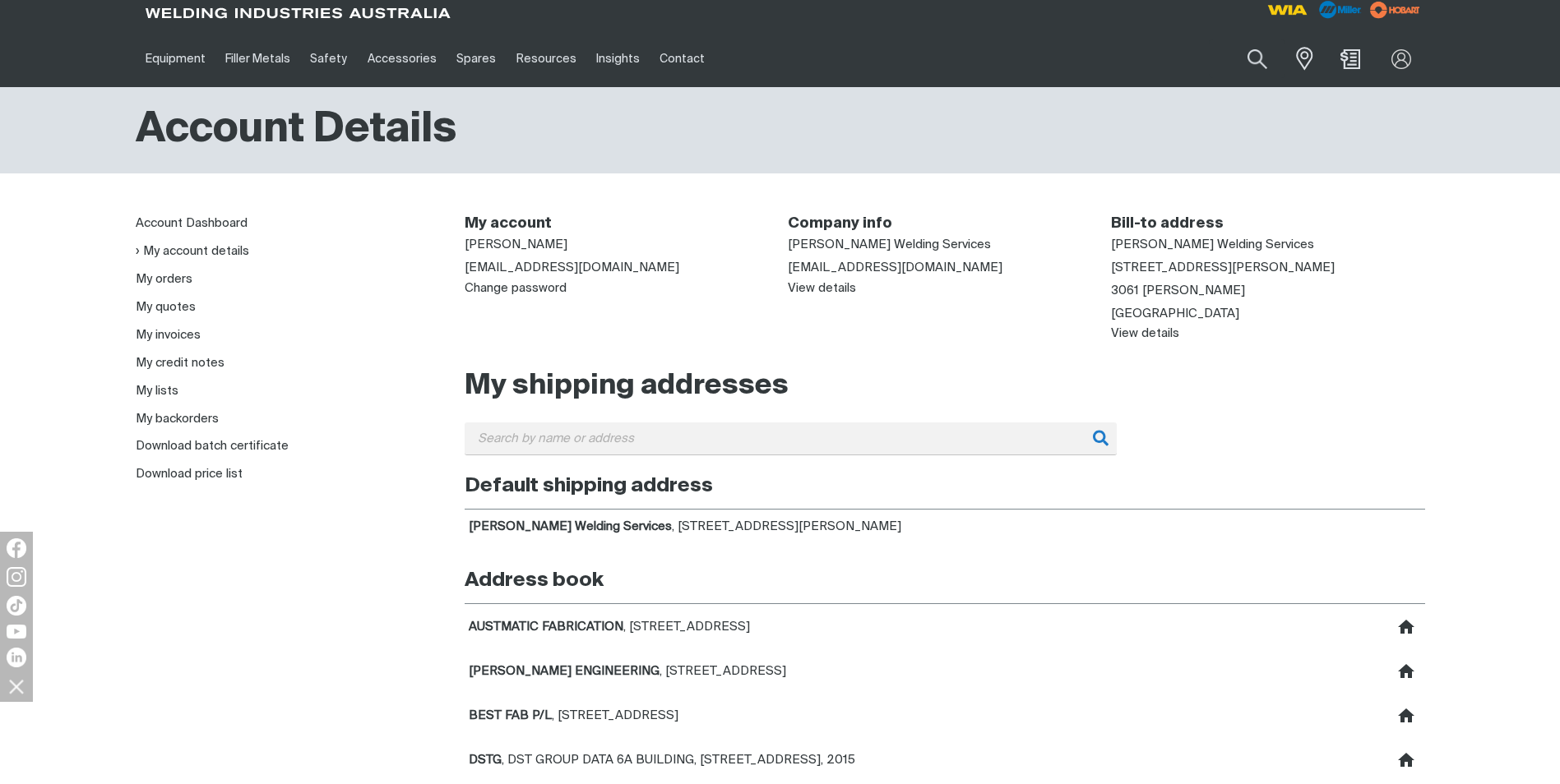
scroll to position [0, 0]
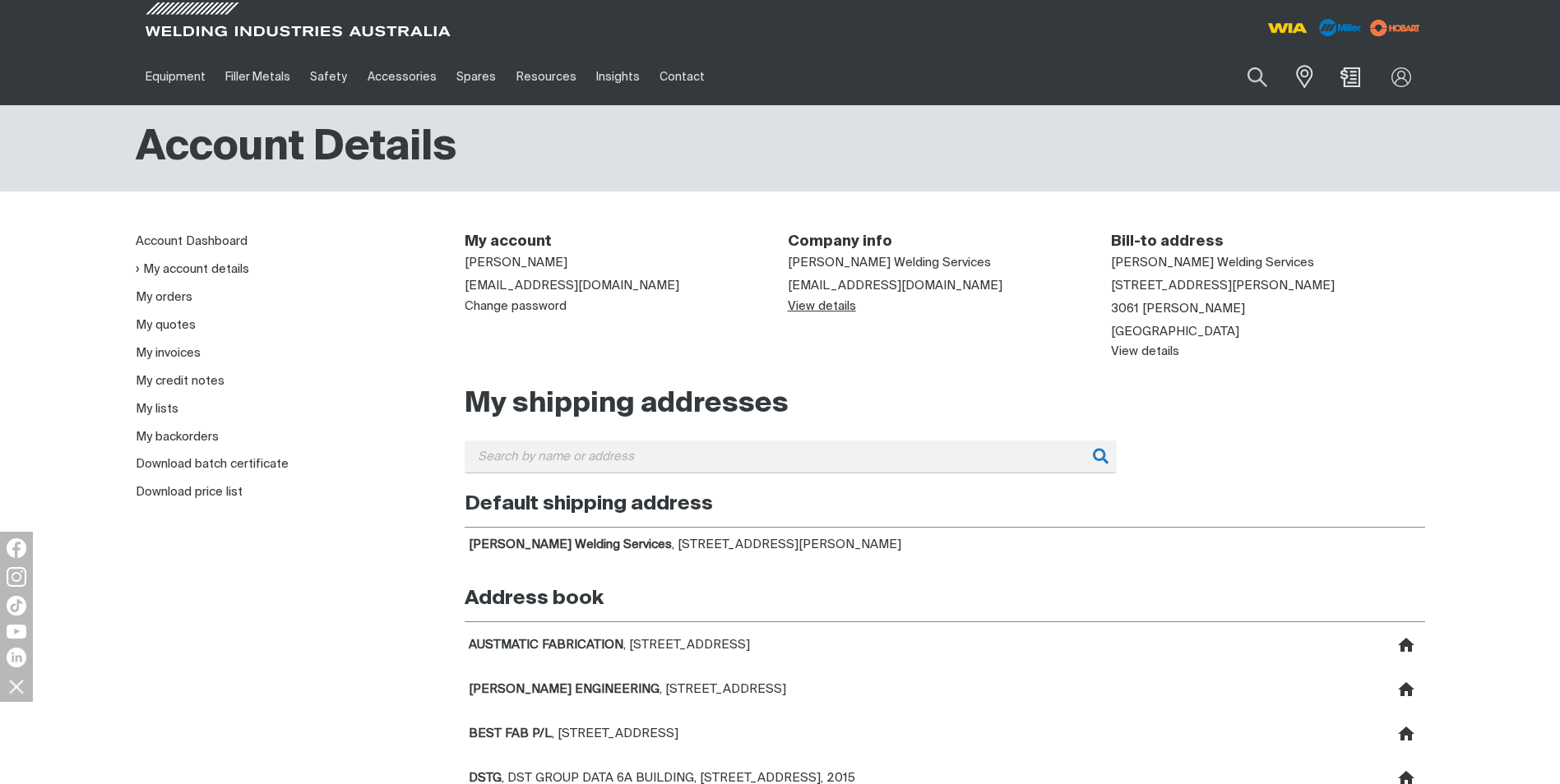
click at [833, 307] on link "View details" at bounding box center [821, 306] width 68 height 12
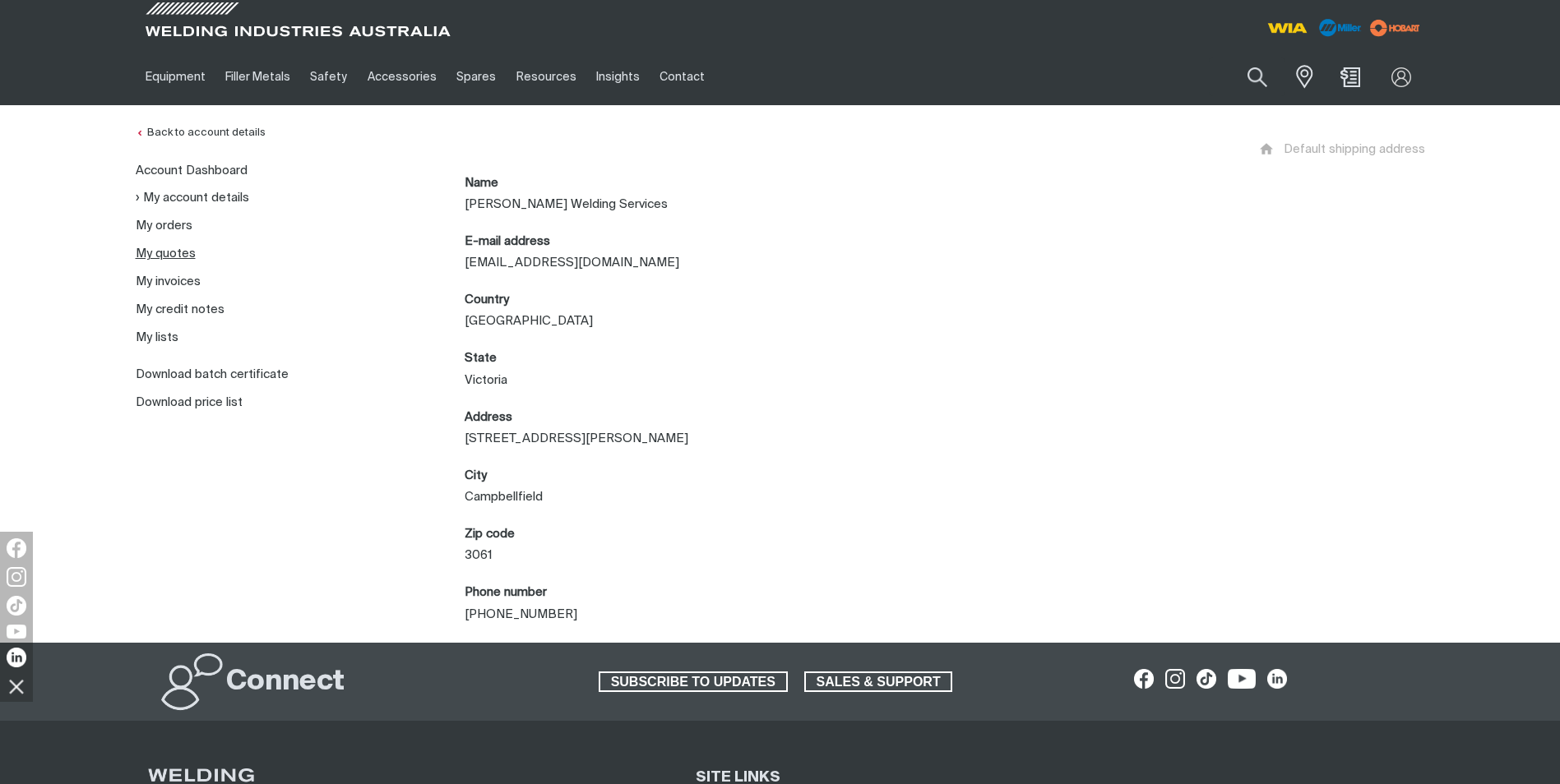
click at [171, 248] on link "My quotes" at bounding box center [166, 254] width 60 height 12
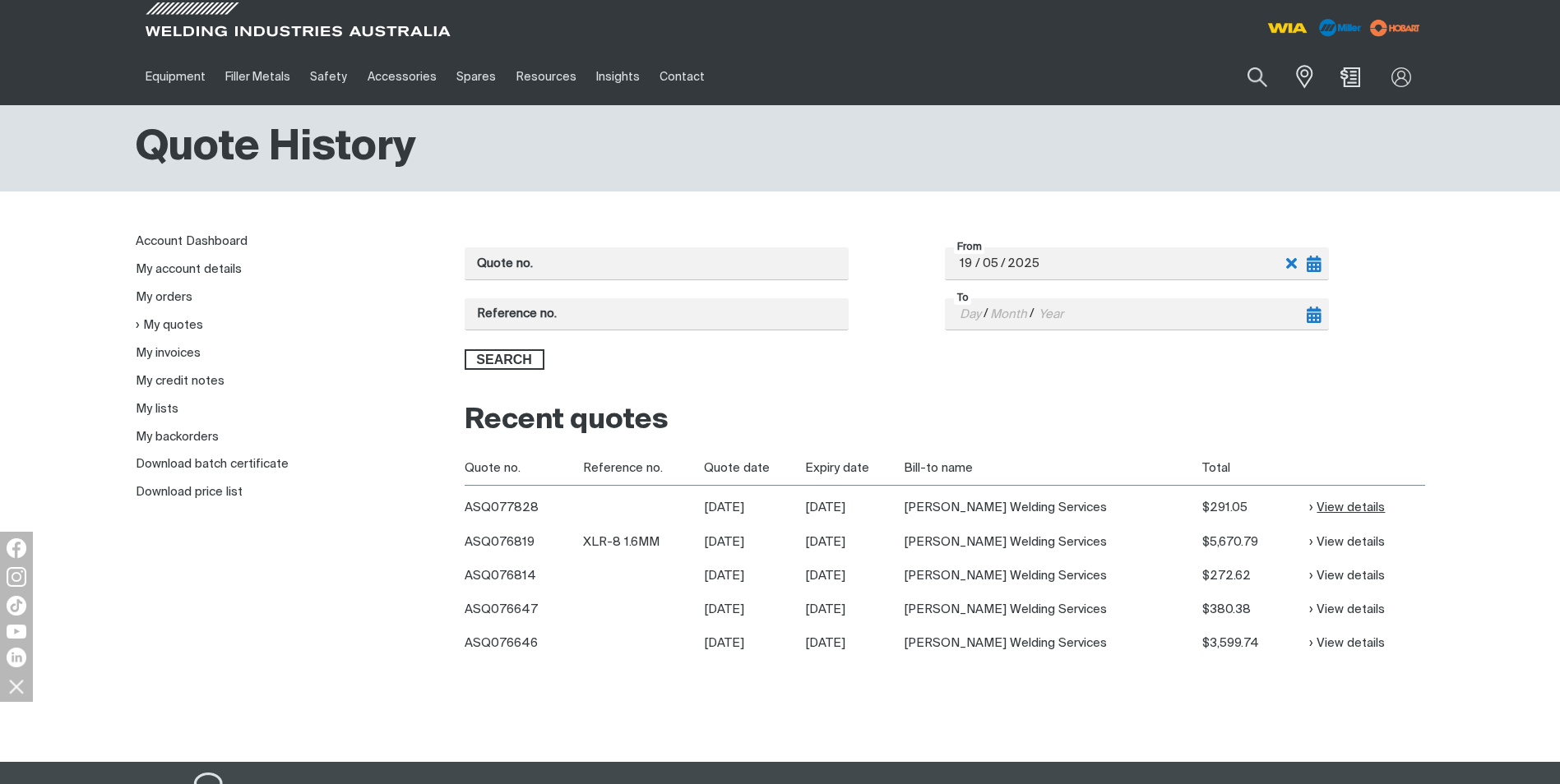
click at [1317, 500] on link "View details" at bounding box center [1348, 508] width 76 height 19
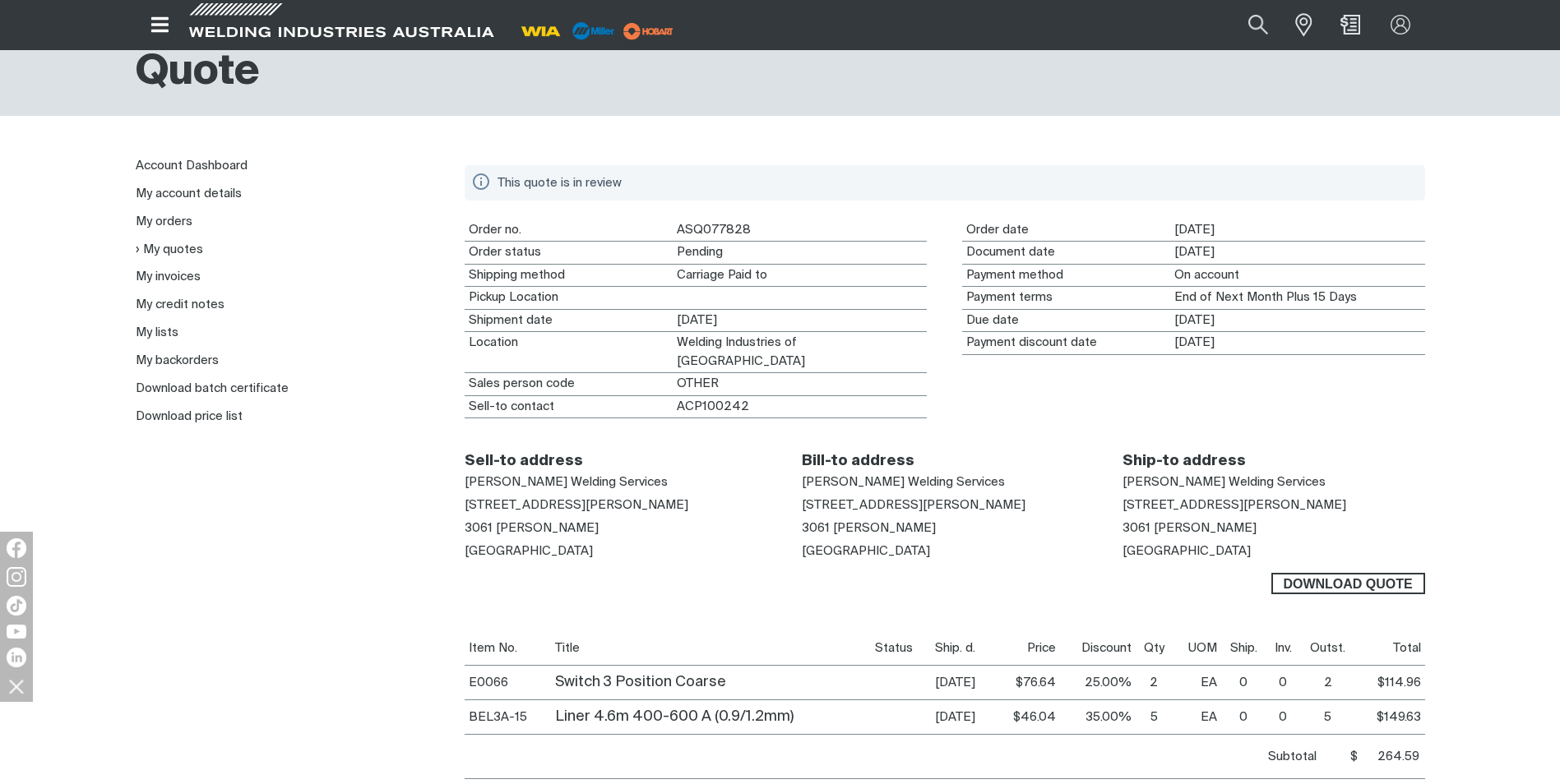
scroll to position [82, 0]
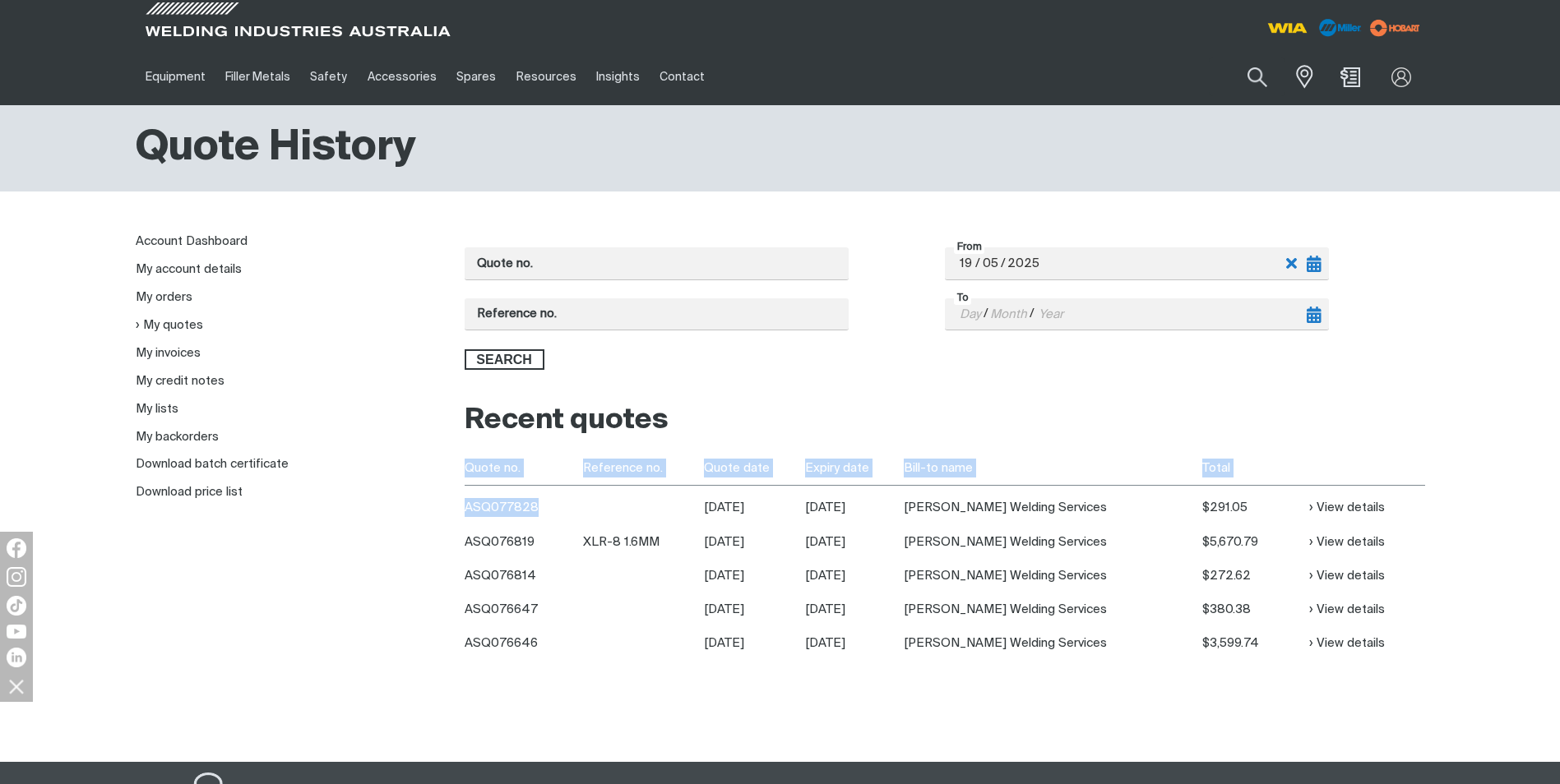
drag, startPoint x: 532, startPoint y: 504, endPoint x: 463, endPoint y: 505, distance: 69.0
click at [463, 505] on div "Quote no. Reference no. From [DATE] Day 19 / Month 05 / Year [DATE] To Day / Mo…" at bounding box center [945, 498] width 987 height 530
drag, startPoint x: 463, startPoint y: 505, endPoint x: 483, endPoint y: 511, distance: 20.9
click at [483, 511] on th "ASQ077828" at bounding box center [524, 505] width 118 height 40
drag, startPoint x: 537, startPoint y: 505, endPoint x: 466, endPoint y: 500, distance: 71.2
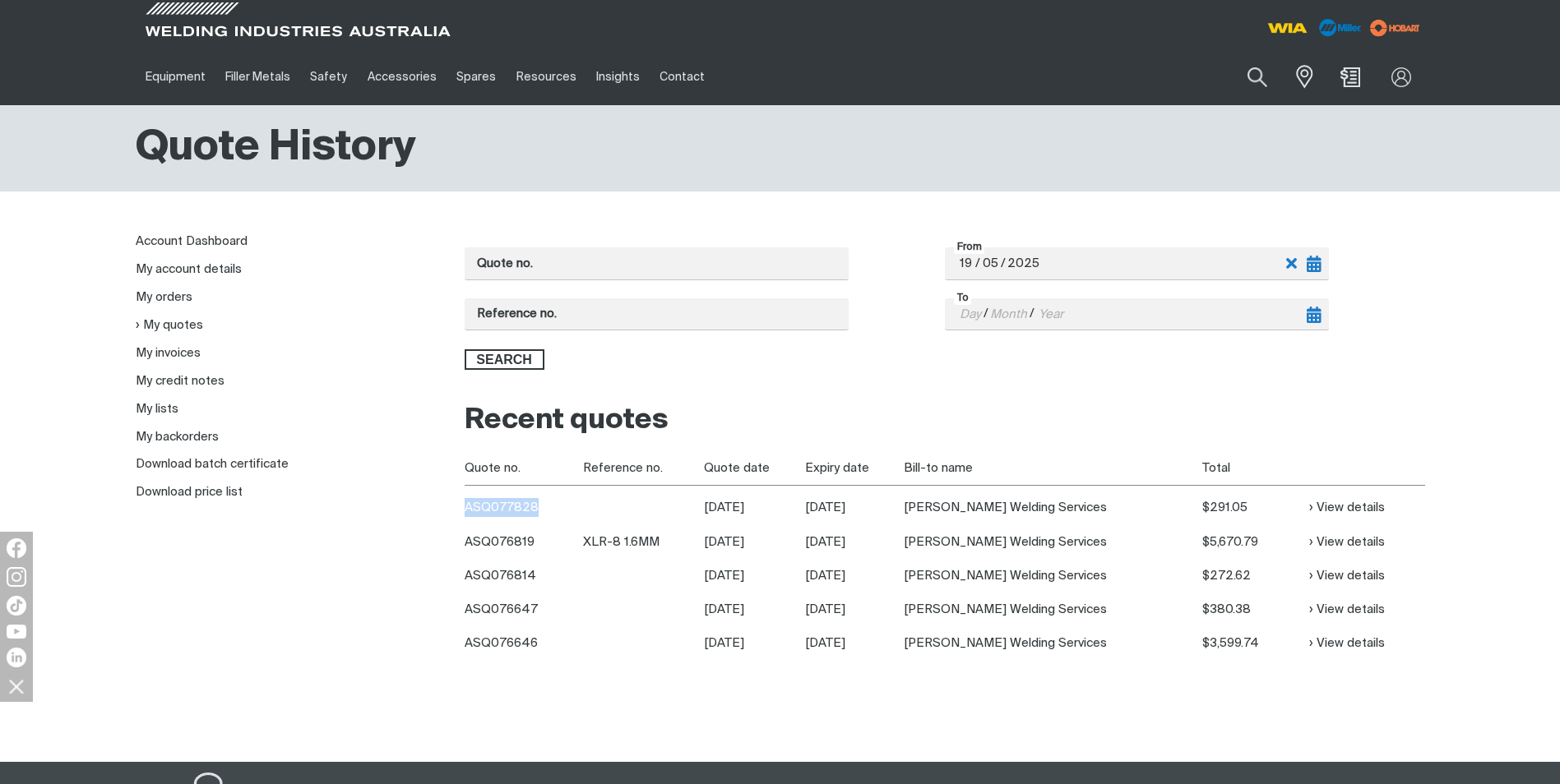
click at [466, 500] on th "ASQ077828" at bounding box center [524, 505] width 118 height 40
drag, startPoint x: 466, startPoint y: 500, endPoint x: 486, endPoint y: 510, distance: 22.4
copy th "ASQ077828"
click at [544, 515] on th "ASQ077828" at bounding box center [524, 505] width 118 height 40
click at [787, 546] on td "[DATE]" at bounding box center [754, 542] width 101 height 34
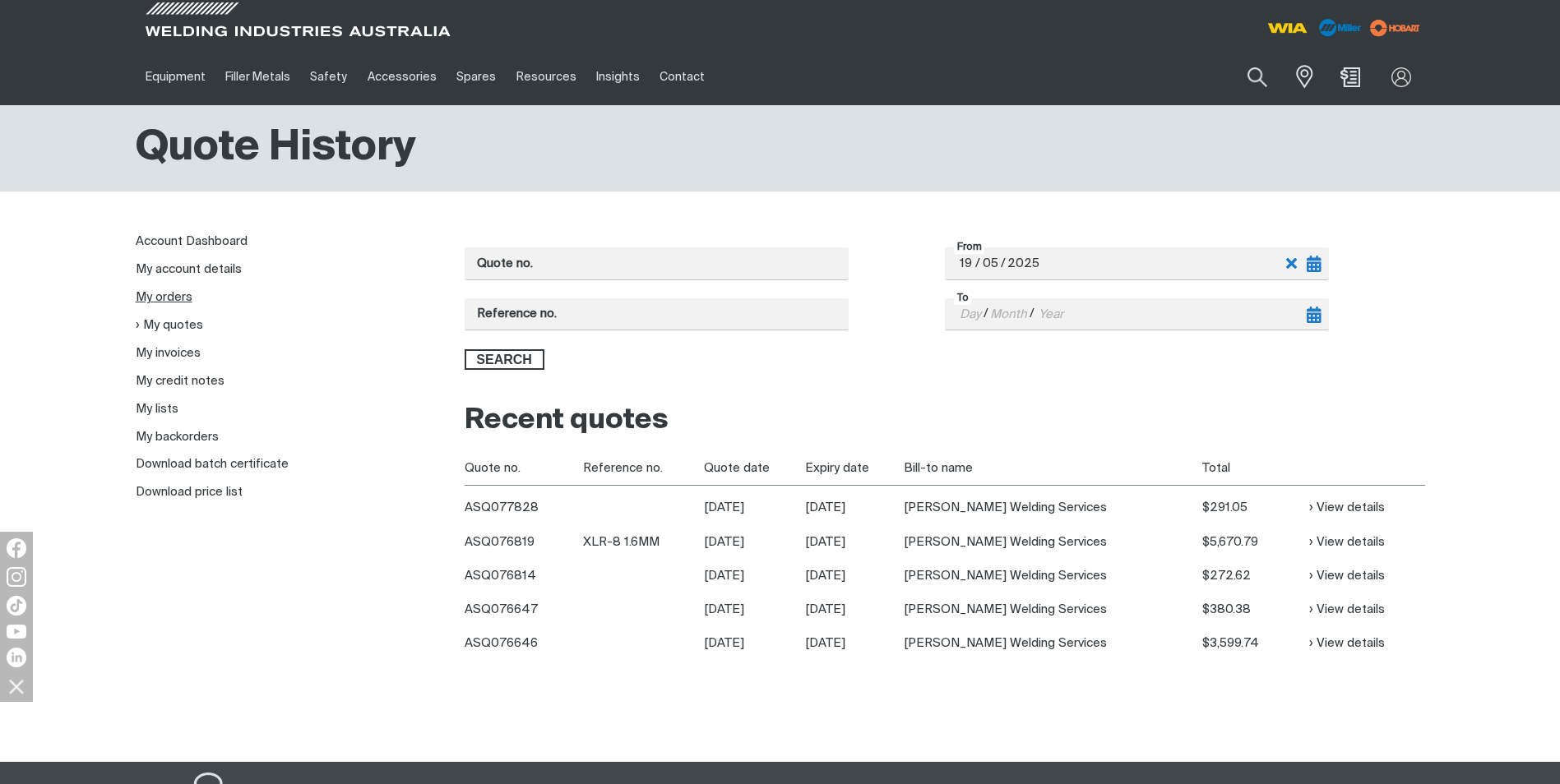
click at [156, 296] on link "My orders" at bounding box center [164, 297] width 57 height 12
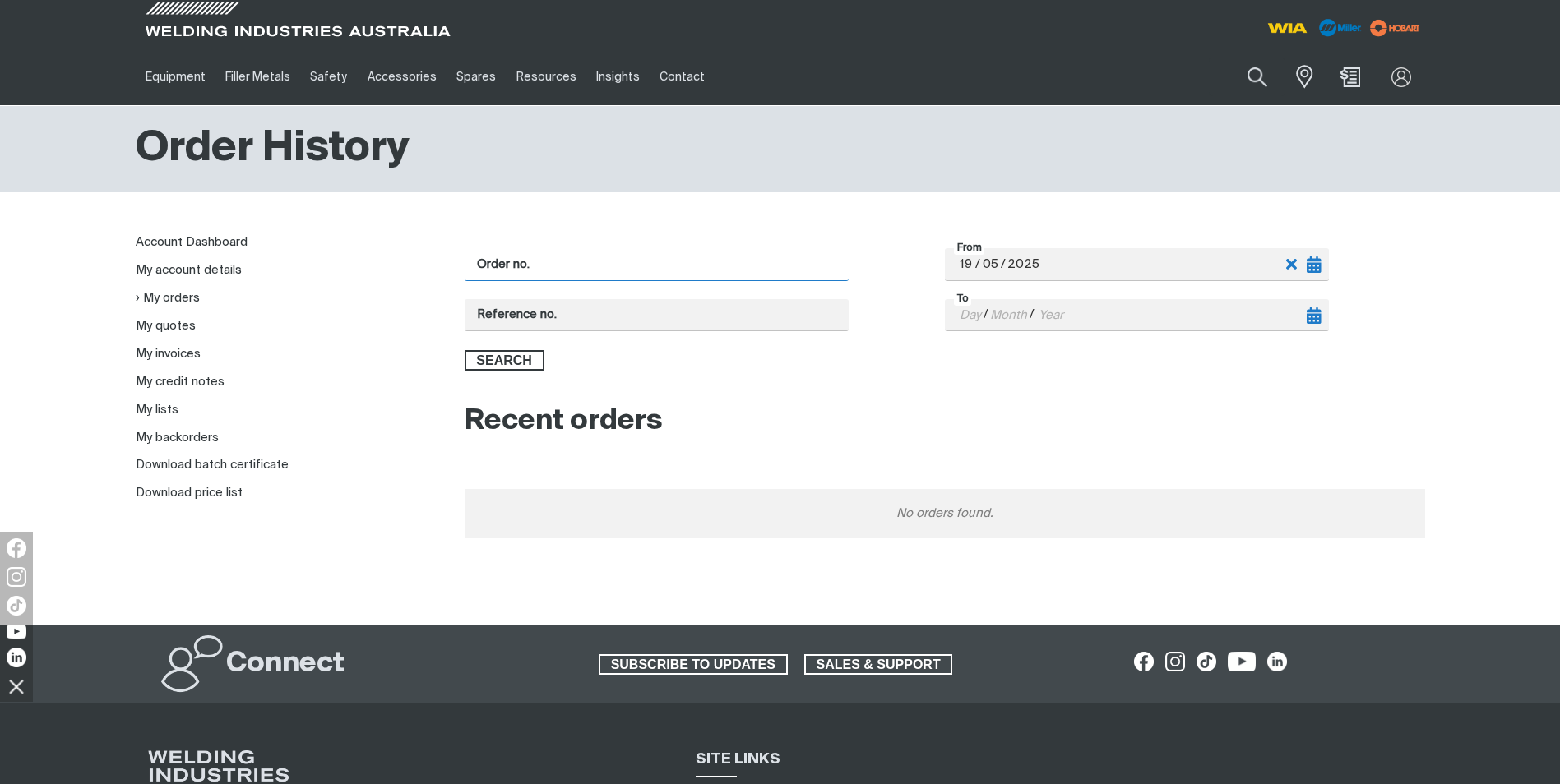
click at [539, 263] on input "Order no." at bounding box center [657, 264] width 384 height 32
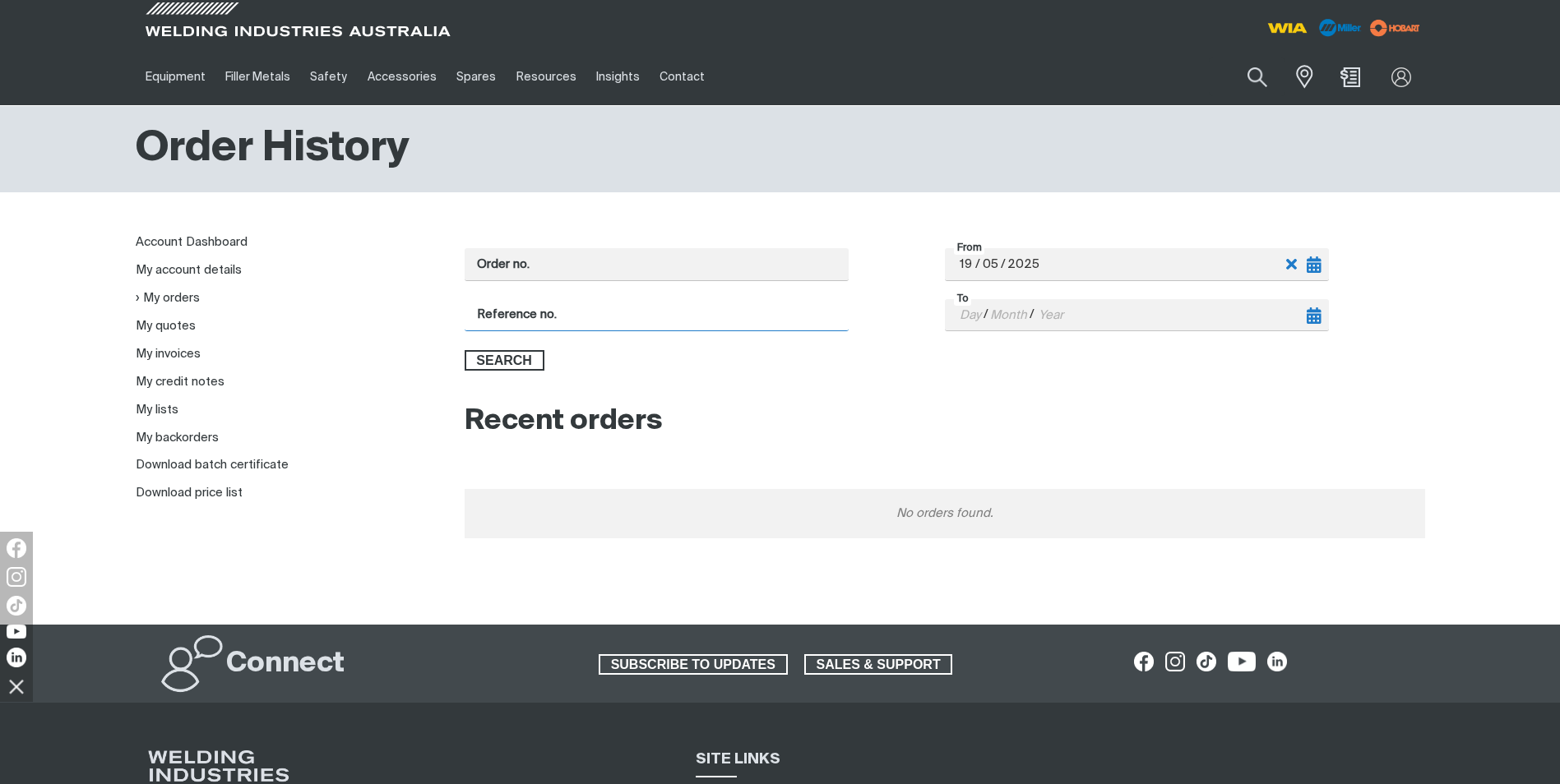
click at [553, 315] on input "Reference no." at bounding box center [657, 315] width 384 height 32
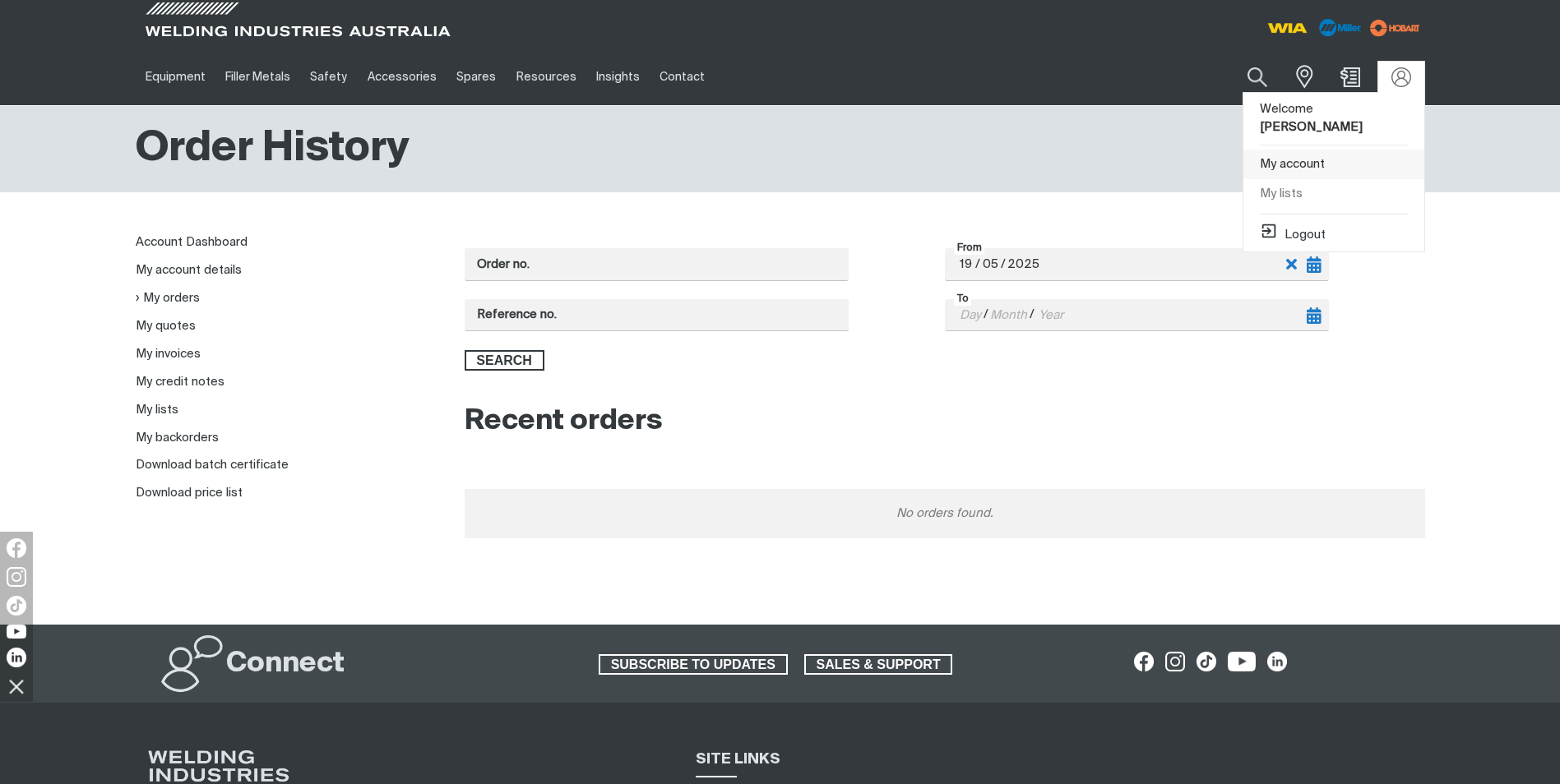
click at [1280, 150] on link "My account" at bounding box center [1334, 165] width 181 height 30
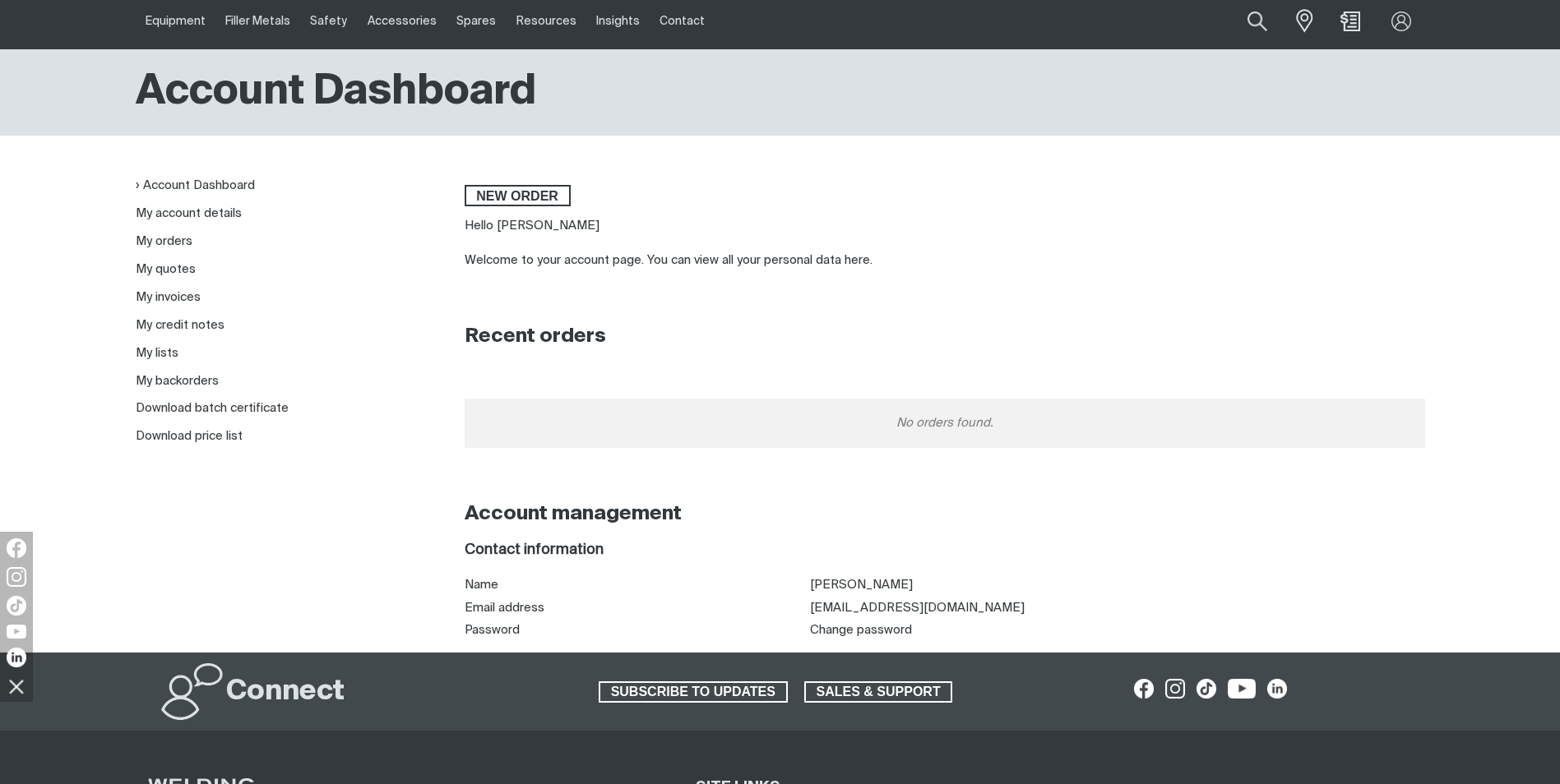
scroll to position [165, 0]
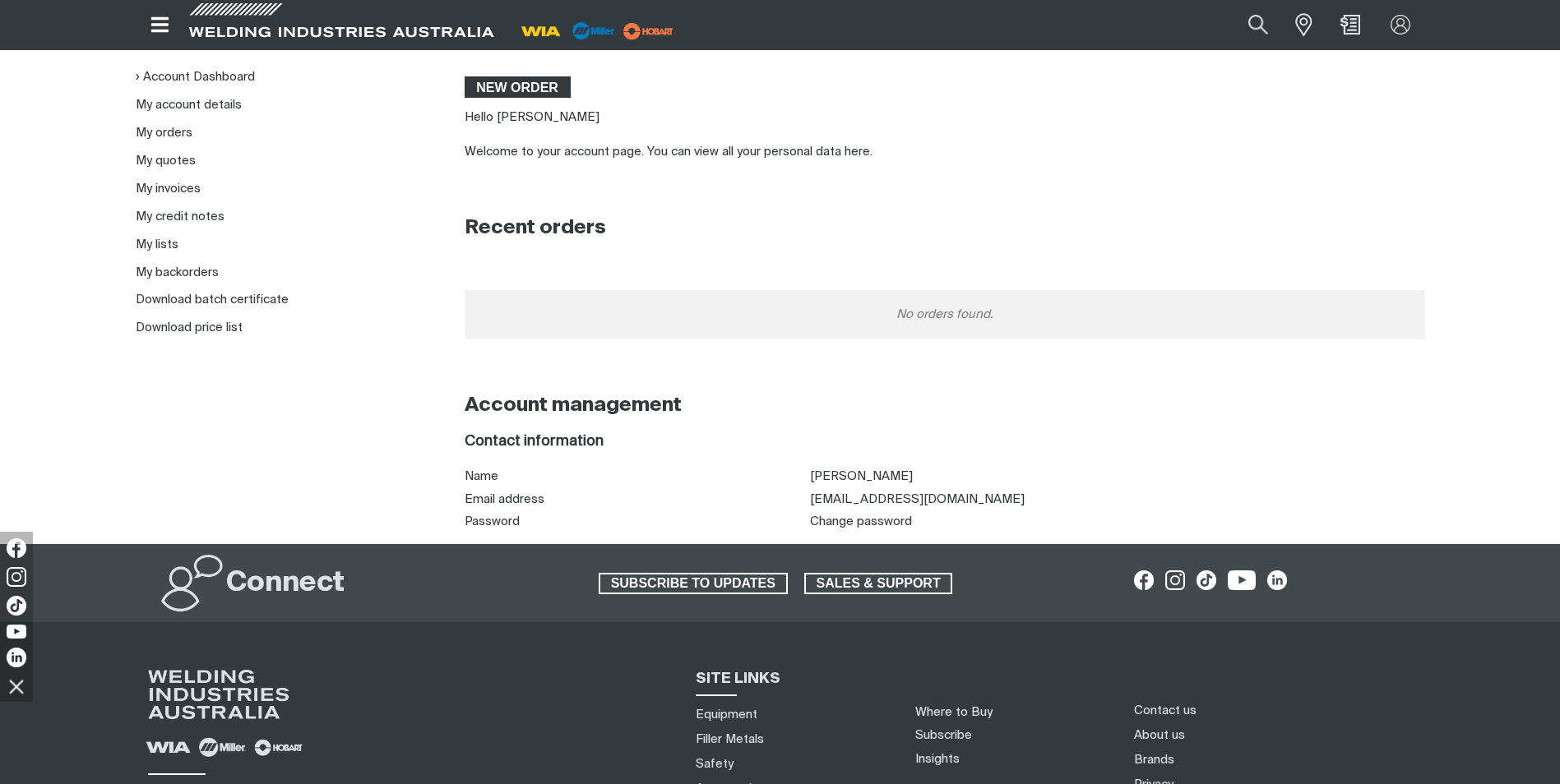
click at [519, 90] on span "New order" at bounding box center [518, 87] width 103 height 22
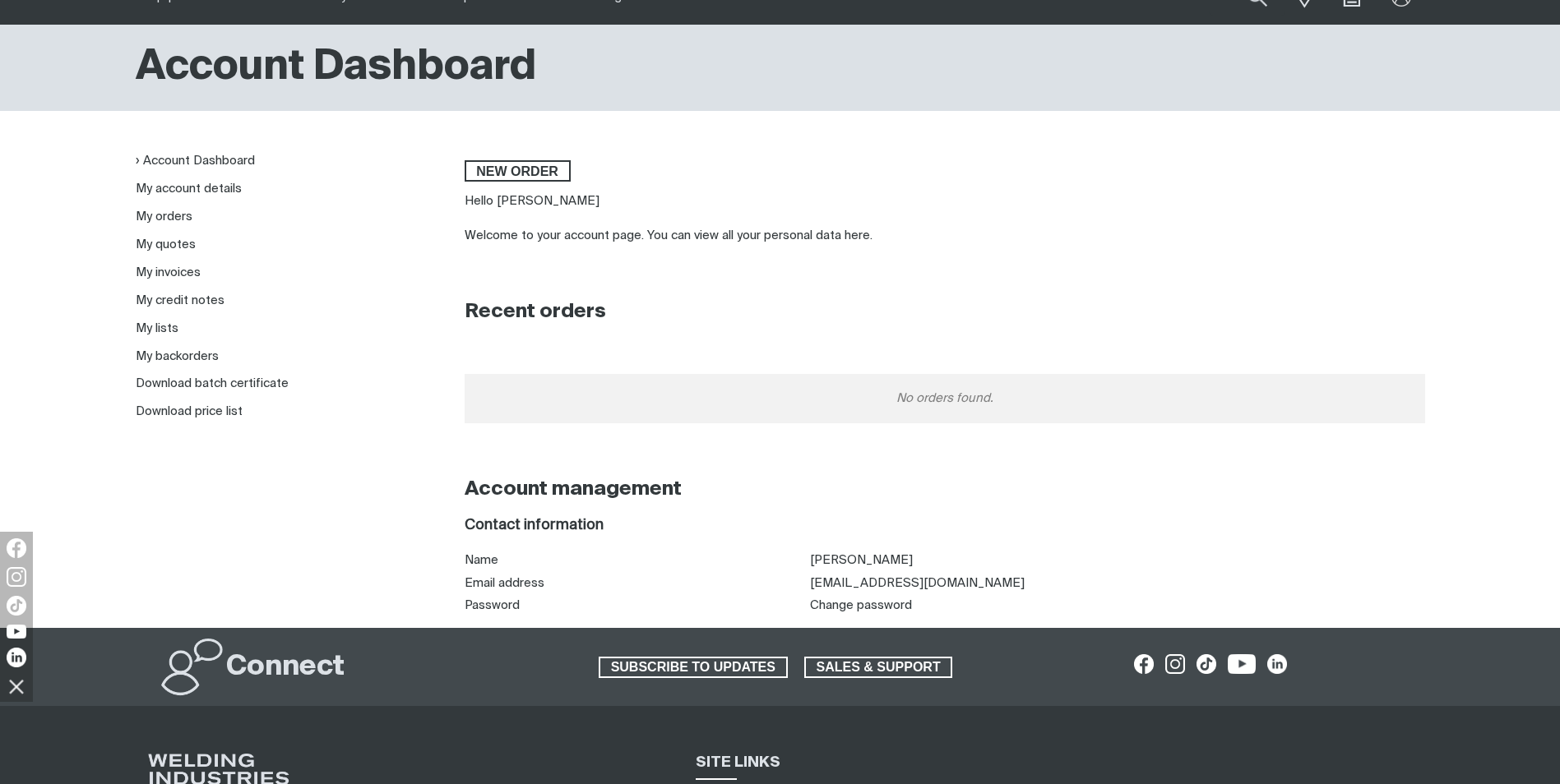
scroll to position [165, 0]
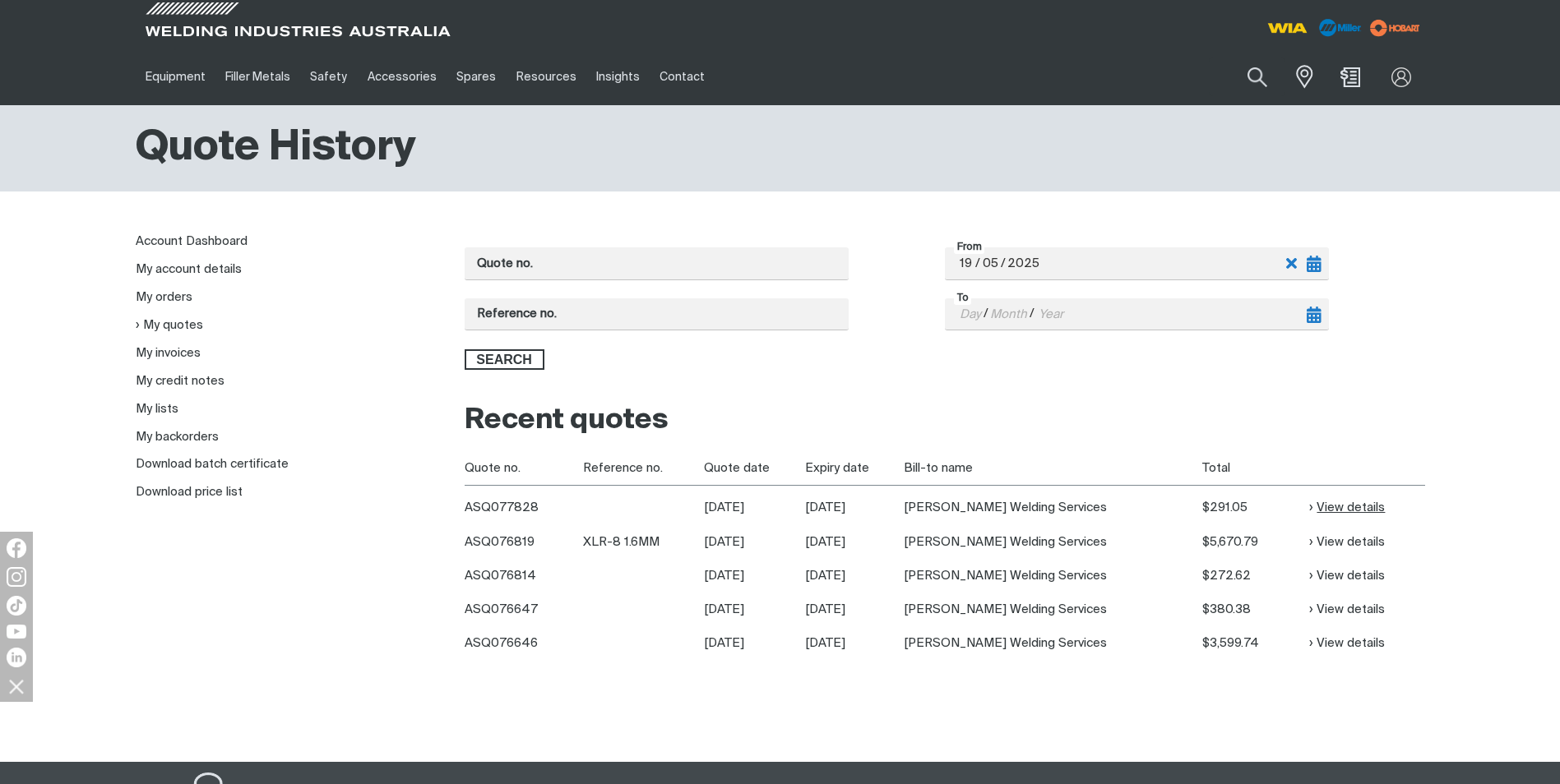
click at [1344, 506] on link "View details" at bounding box center [1348, 508] width 76 height 19
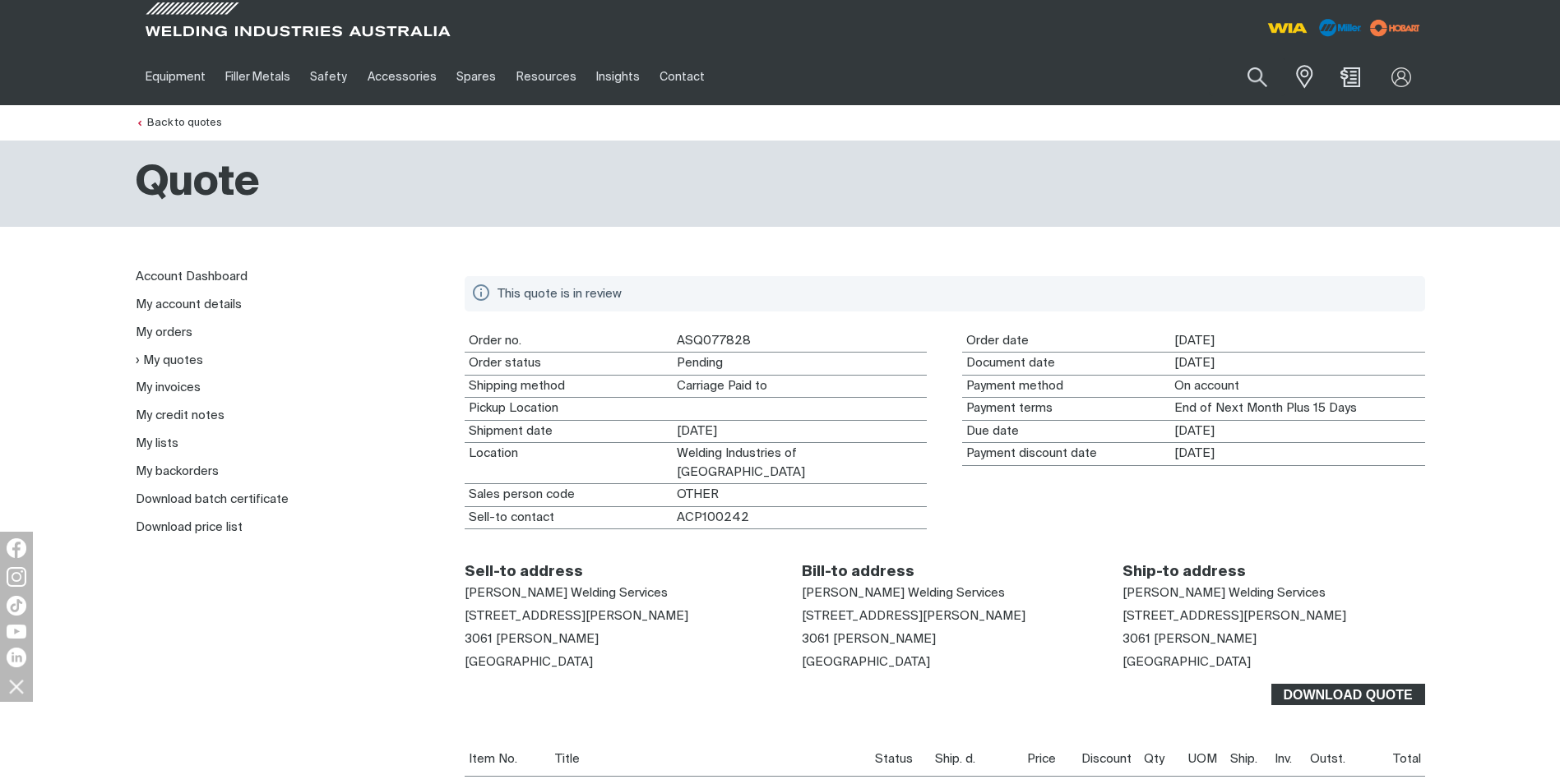
click at [1356, 684] on span "Download Quote" at bounding box center [1349, 694] width 150 height 22
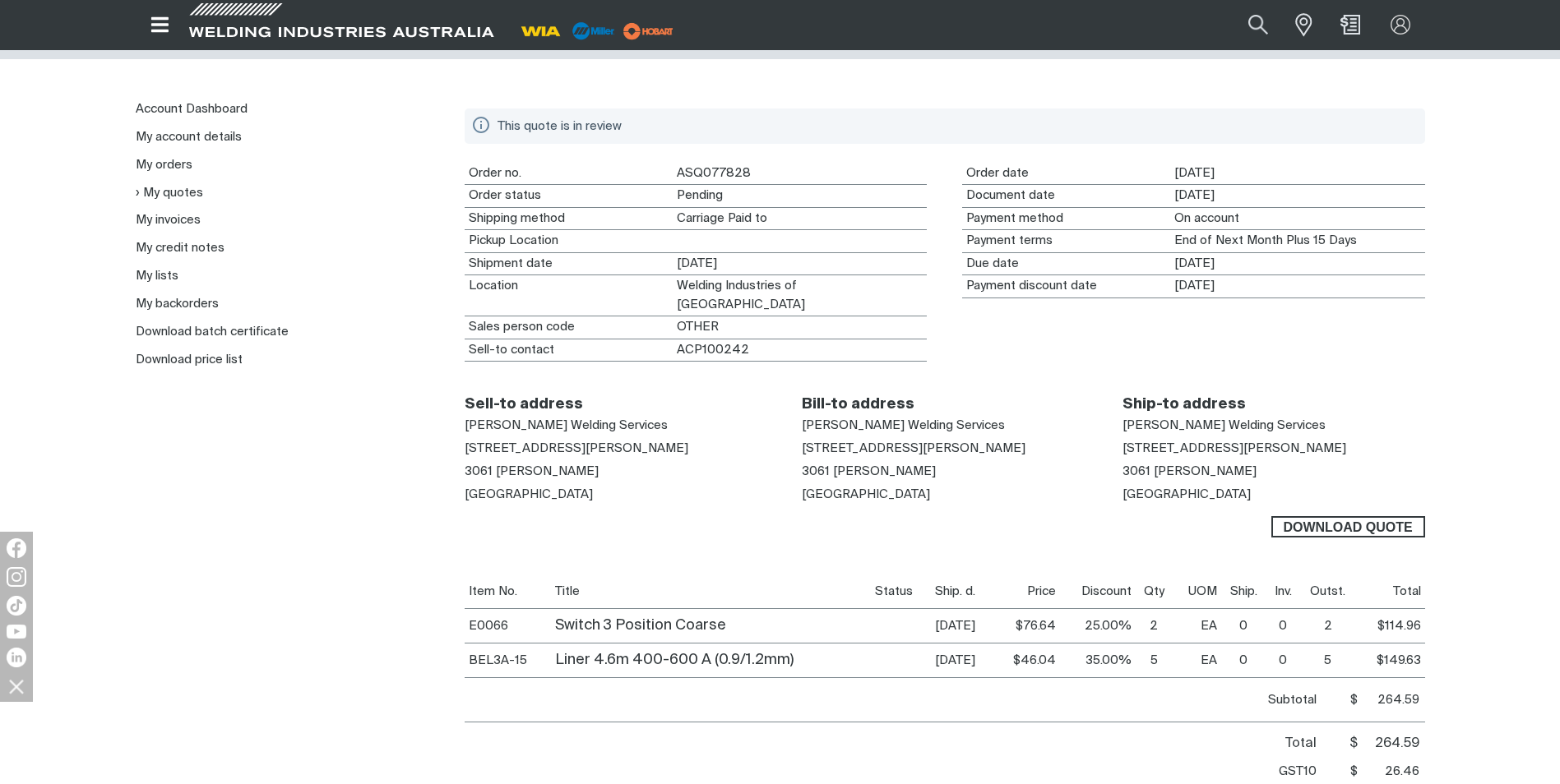
scroll to position [165, 0]
click at [1341, 519] on span "Download Quote" at bounding box center [1349, 530] width 150 height 22
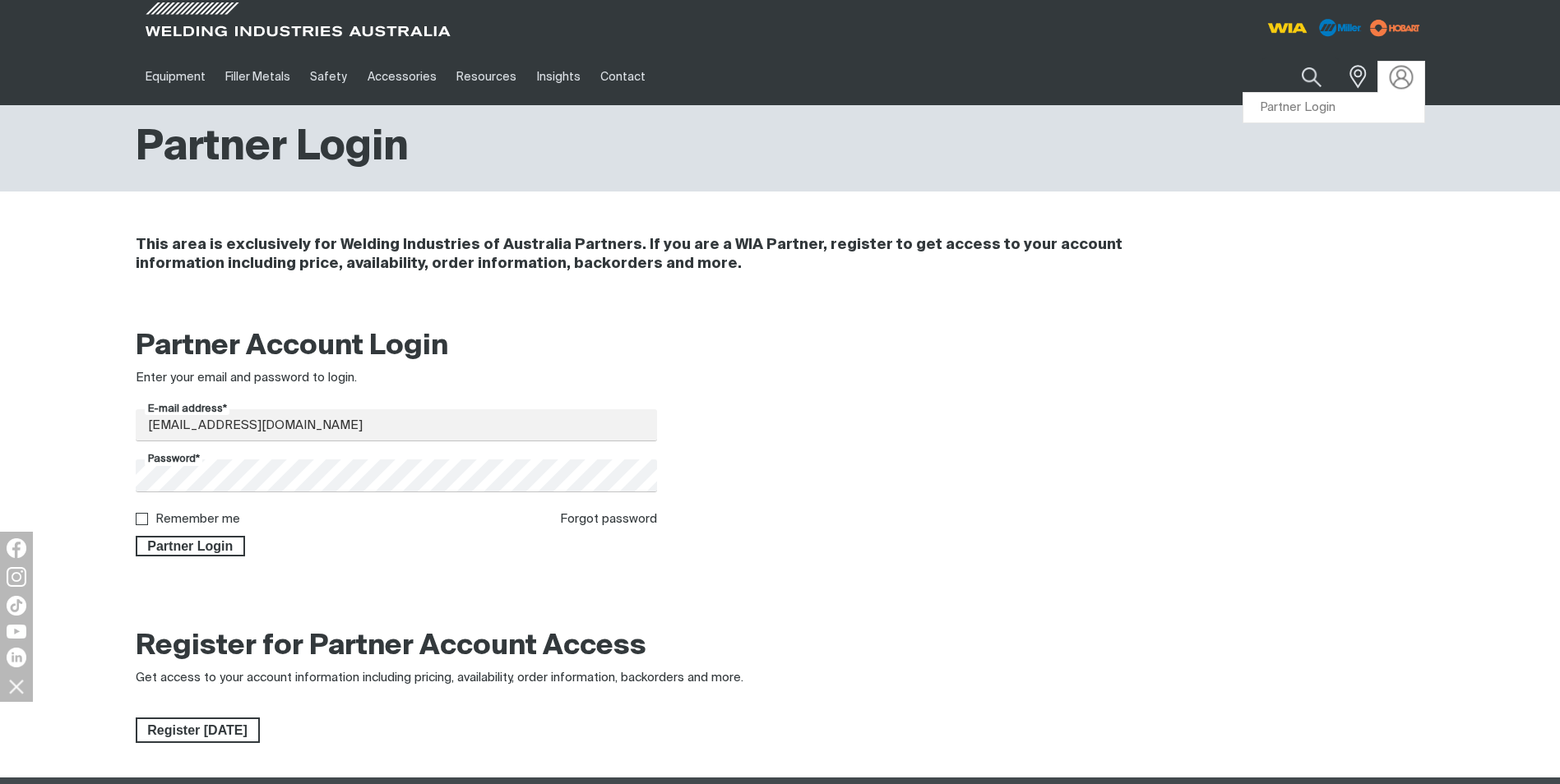
click at [1403, 77] on img at bounding box center [1401, 77] width 24 height 24
